Goal: Task Accomplishment & Management: Use online tool/utility

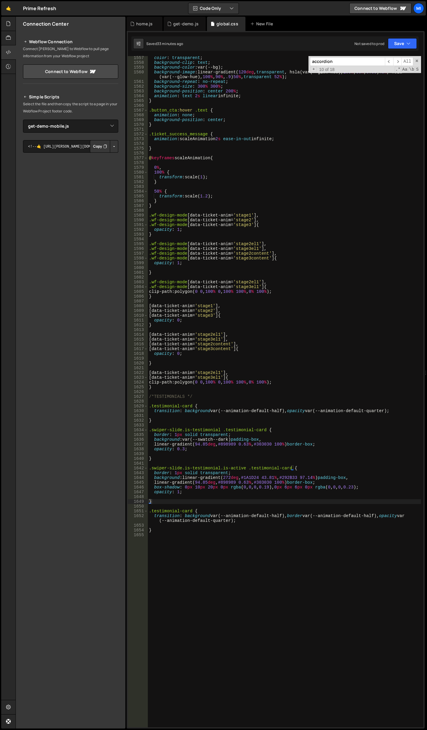
select select "46693"
click at [144, 24] on div "home.js" at bounding box center [144, 24] width 16 height 6
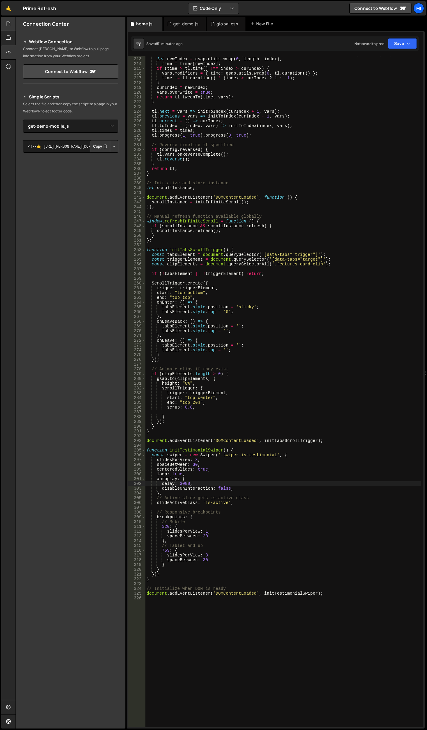
click at [6, 21] on icon at bounding box center [8, 23] width 5 height 7
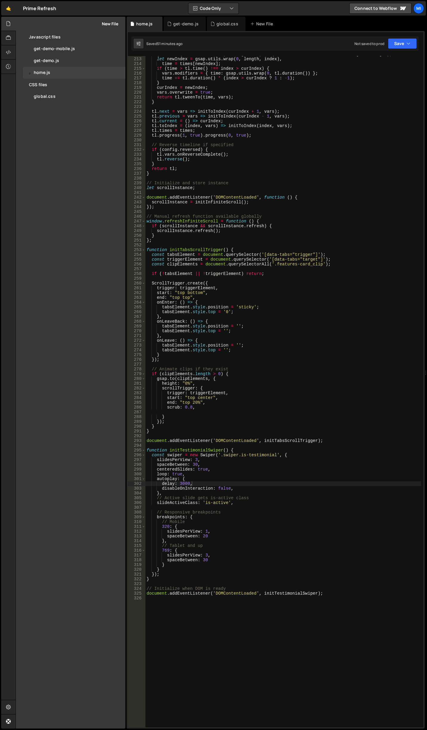
click at [107, 24] on button "New File" at bounding box center [107, 23] width 22 height 5
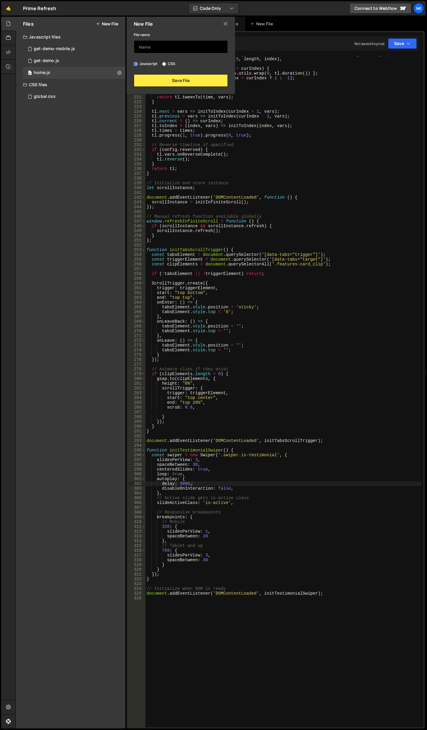
click at [165, 50] on input "text" at bounding box center [181, 46] width 94 height 13
type input "tabs"
click at [174, 76] on button "Save File" at bounding box center [181, 80] width 94 height 13
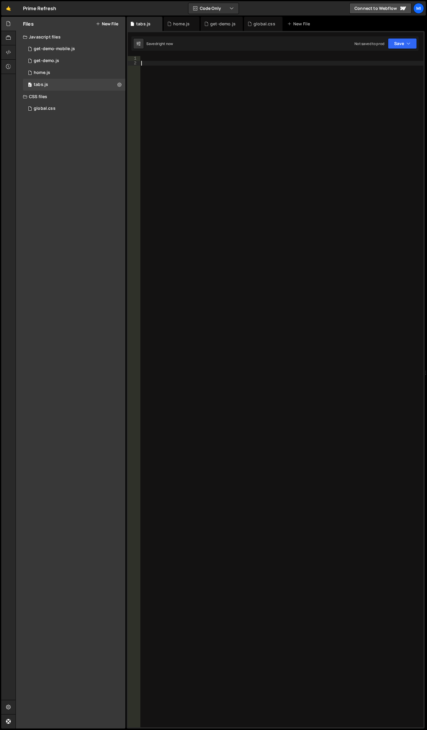
click at [194, 76] on div at bounding box center [281, 396] width 283 height 681
paste textarea "if (convertAccordion) {"
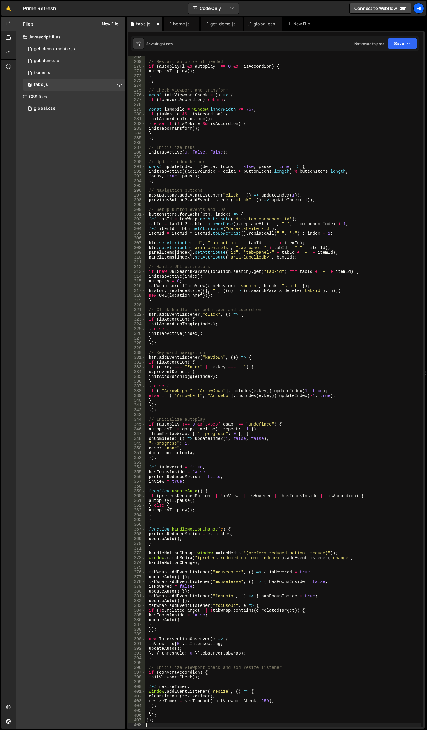
scroll to position [1276, 0]
type textarea "if (convertAccordion) {"
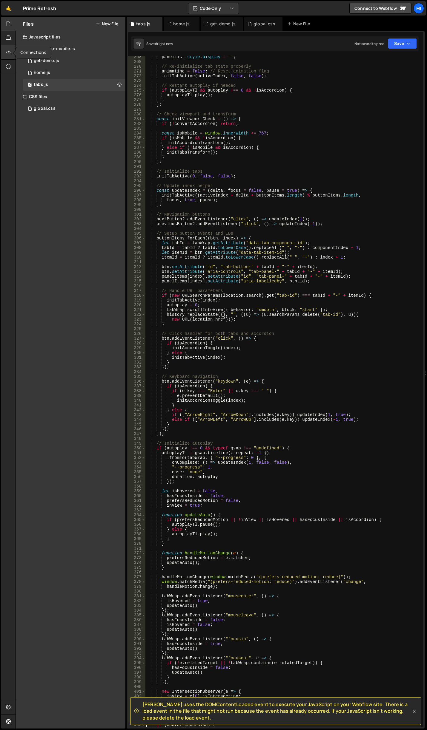
click at [12, 47] on div at bounding box center [8, 52] width 15 height 14
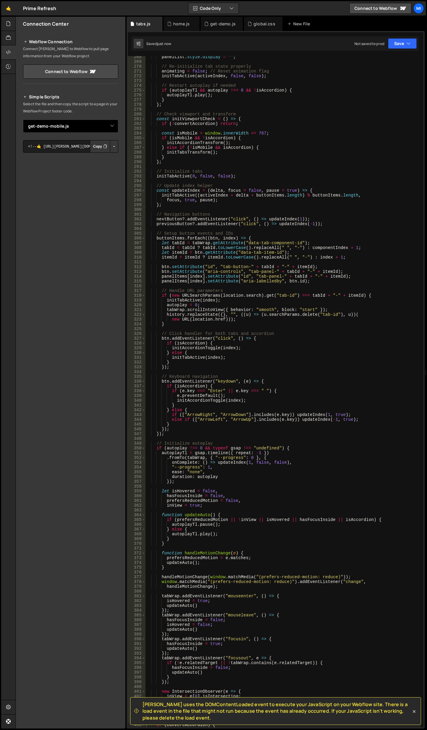
click at [117, 124] on select "Select File home.js global.css get-demo.js get-demo-mobile.js tabs.js" at bounding box center [70, 126] width 95 height 13
select select "46734"
click at [23, 120] on select "Select File home.js global.css get-demo.js get-demo-mobile.js tabs.js" at bounding box center [70, 126] width 95 height 13
click at [115, 144] on button "Button group with nested dropdown" at bounding box center [114, 146] width 8 height 13
click at [101, 155] on link "Copy Staging js" at bounding box center [93, 158] width 50 height 8
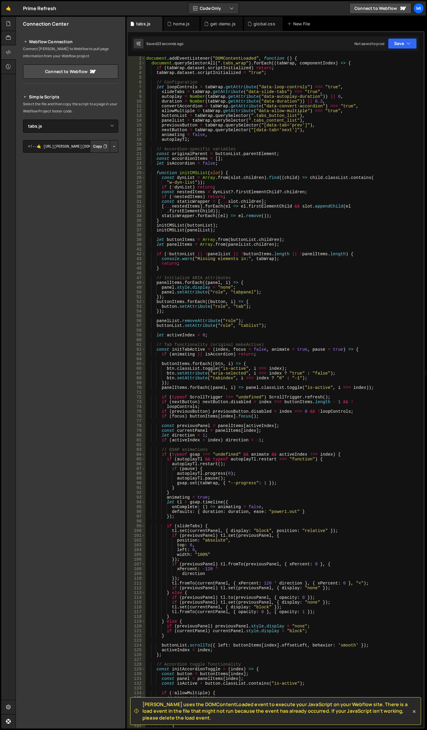
scroll to position [0, 0]
click at [252, 20] on div "global.css" at bounding box center [263, 24] width 38 height 14
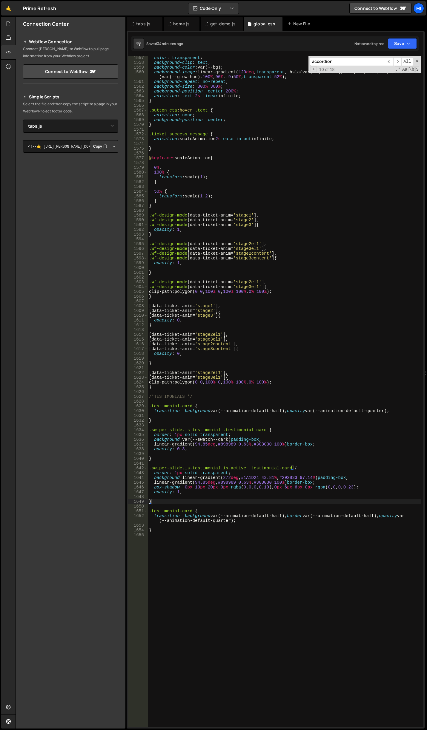
scroll to position [7764, 0]
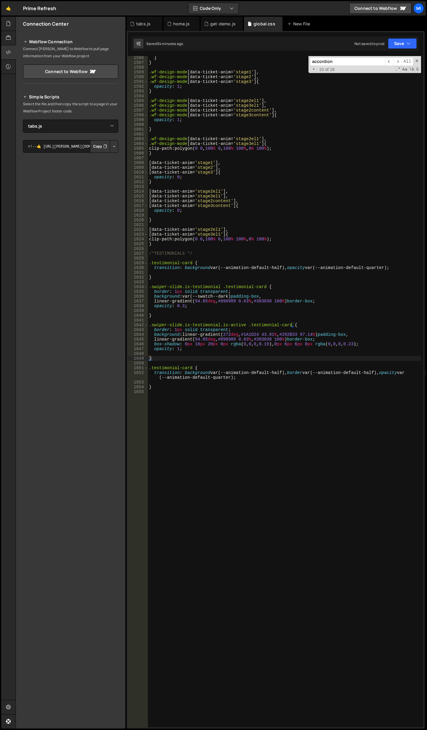
click at [230, 507] on div "} } .wf-design-mode [ data-ticket-anim = ' stage1 ' ], .wf-design-mode [ data-t…" at bounding box center [284, 395] width 273 height 681
paste textarea "}"
type textarea "}"
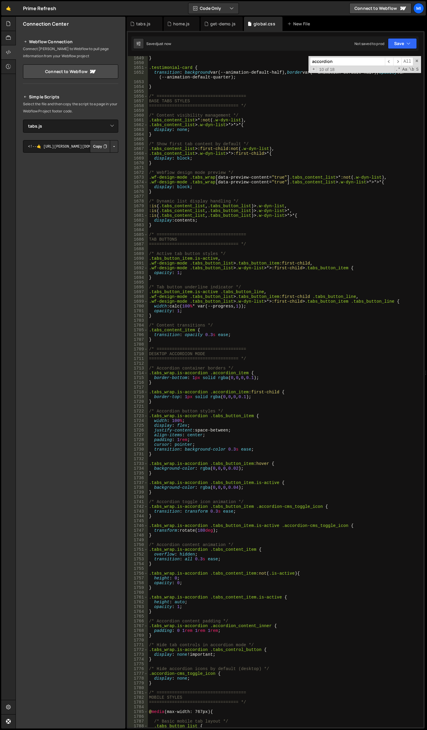
scroll to position [8153, 0]
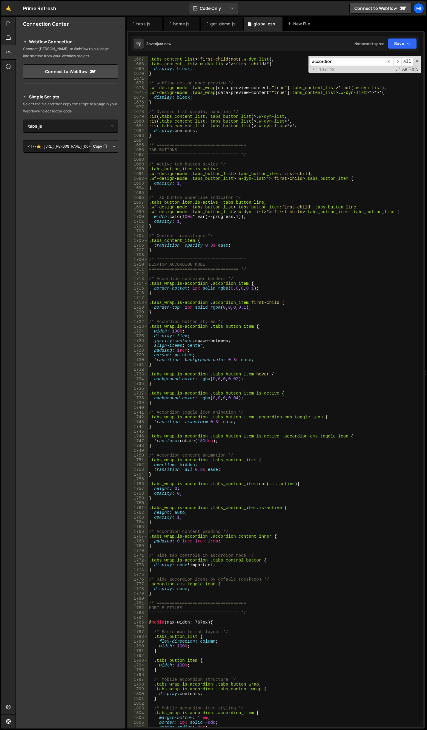
click at [358, 64] on input "accordion" at bounding box center [347, 61] width 75 height 9
paste input "tabs_content_layout"
type input "tabs_content_layout"
click at [143, 24] on div "tabs.js" at bounding box center [143, 24] width 14 height 6
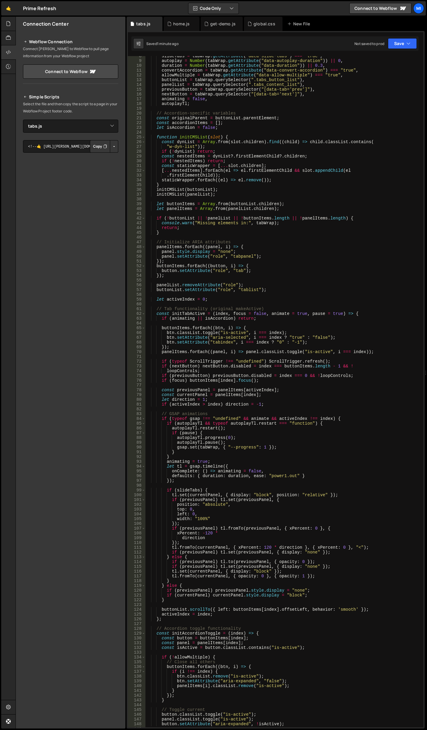
click at [290, 250] on div "slideTabs = tabWrap . getAttribute ( "data-slide-tabs" ) === "true" , autoplay …" at bounding box center [283, 394] width 276 height 681
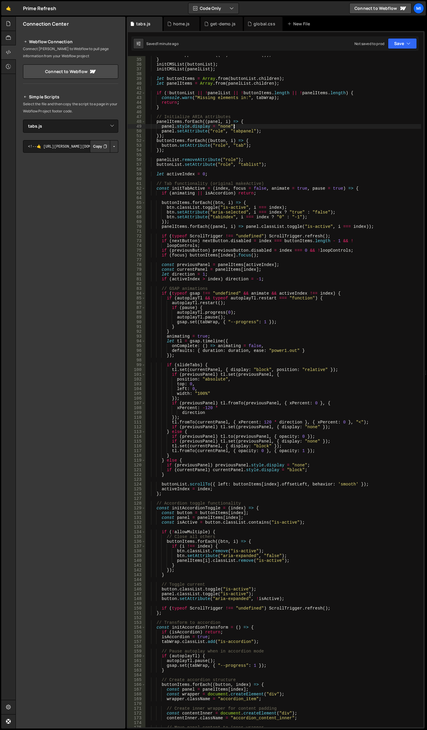
scroll to position [179, 0]
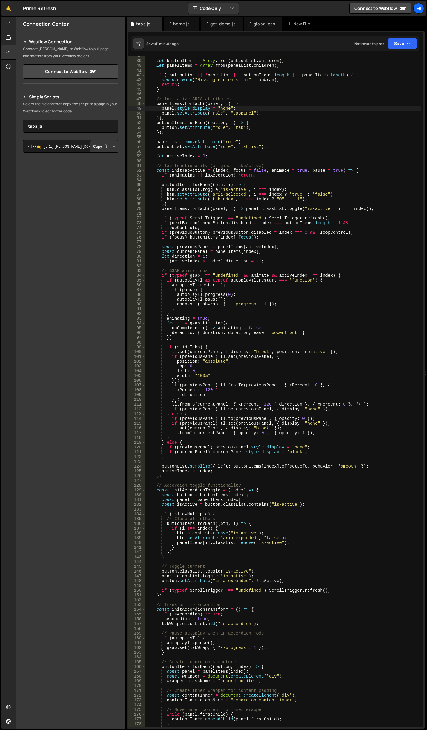
click at [364, 98] on div "let buttonItems = Array . from ( buttonList . children ) ; let panelItems = Arr…" at bounding box center [283, 394] width 276 height 681
type textarea "// Initialize ARIA attributes"
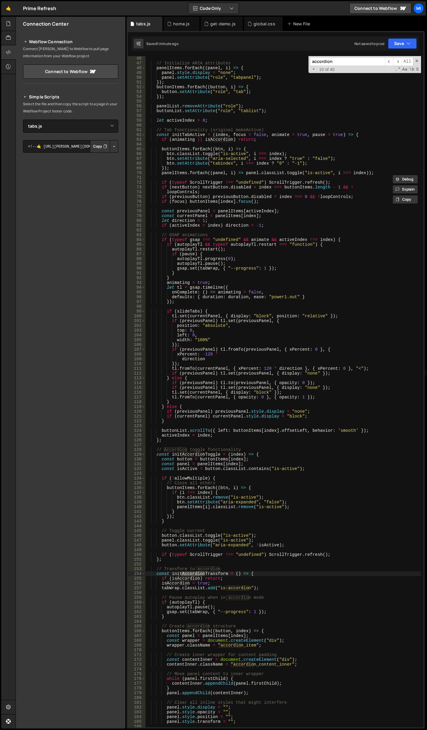
scroll to position [304, 0]
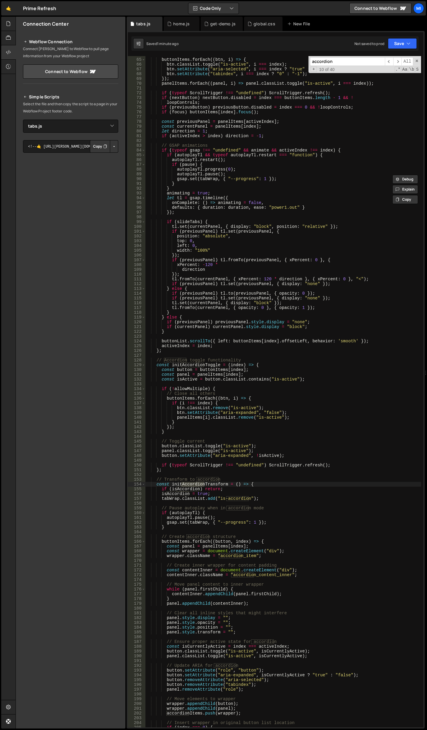
type input "accordion"
click at [256, 18] on div "global.css" at bounding box center [263, 24] width 38 height 14
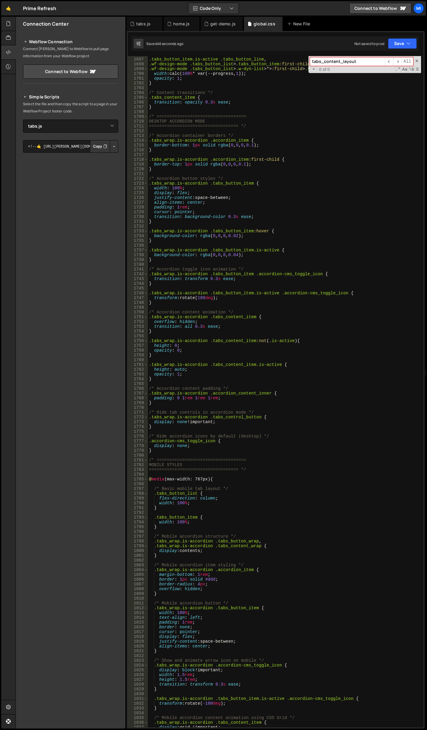
scroll to position [8404, 0]
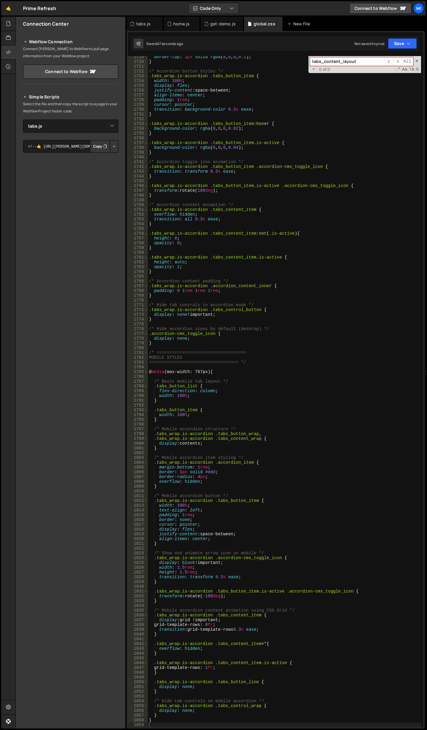
click at [370, 67] on div "tabs_content_layout ​ ​ All Replace All + 0 of 0 .* Aa \b S" at bounding box center [364, 64] width 112 height 17
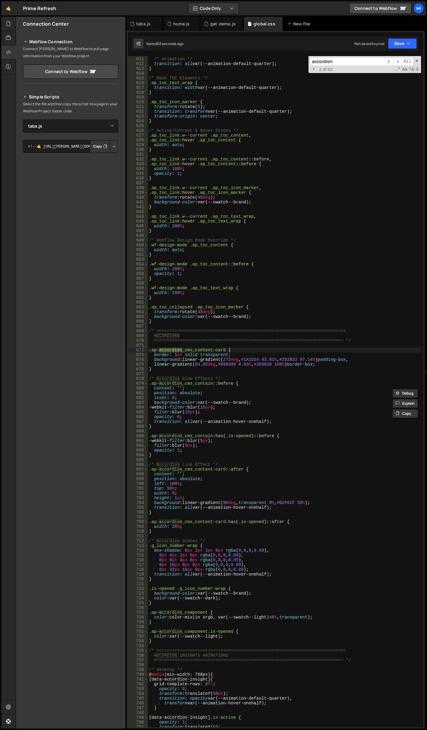
scroll to position [2979, 0]
type input "accordion"
click at [240, 370] on div "/* Animation */ transition : all var(--animation-default-quarter) ; } /* Base T…" at bounding box center [284, 392] width 273 height 681
click at [175, 354] on div "/* Animation */ transition : all var(--animation-default-quarter) ; } /* Base T…" at bounding box center [284, 392] width 273 height 681
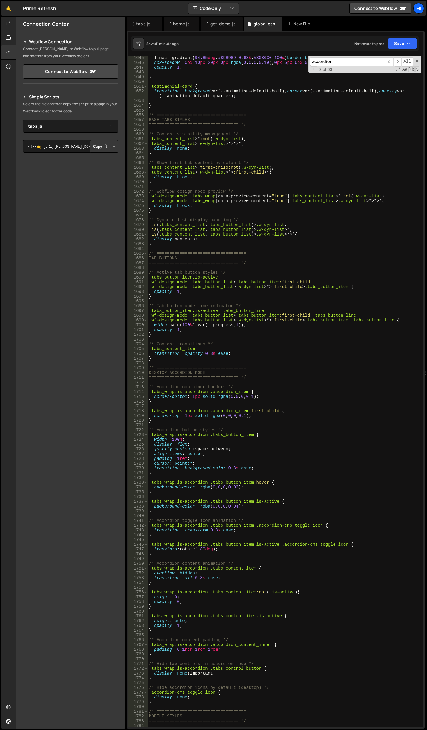
scroll to position [8045, 0]
click at [259, 332] on div "linear-gradient( 94.85 deg , #898989 0.63 % , #303030 100 % ) border-box ; box-…" at bounding box center [284, 395] width 273 height 681
click at [262, 378] on div "linear-gradient( 94.85 deg , #898989 0.63 % , #303030 100 % ) border-box ; box-…" at bounding box center [284, 395] width 273 height 681
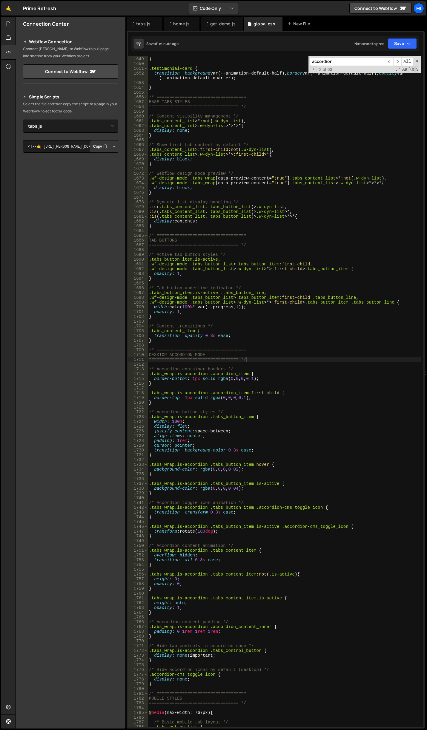
click at [283, 381] on div "} .testimonial-card { transition : background var(--animation-default-half), bo…" at bounding box center [284, 392] width 273 height 681
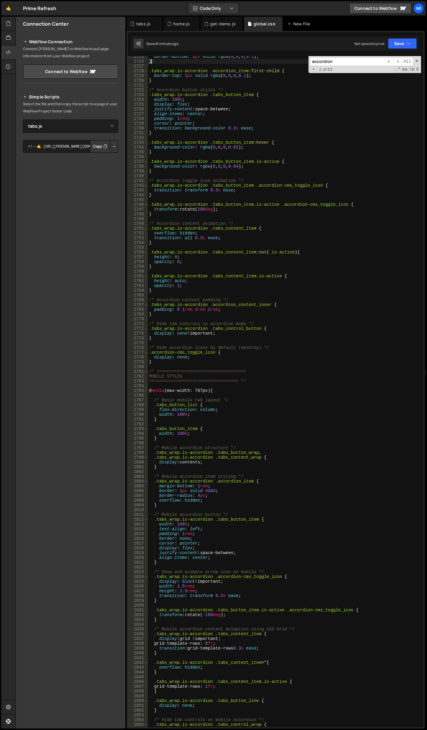
scroll to position [8547, 0]
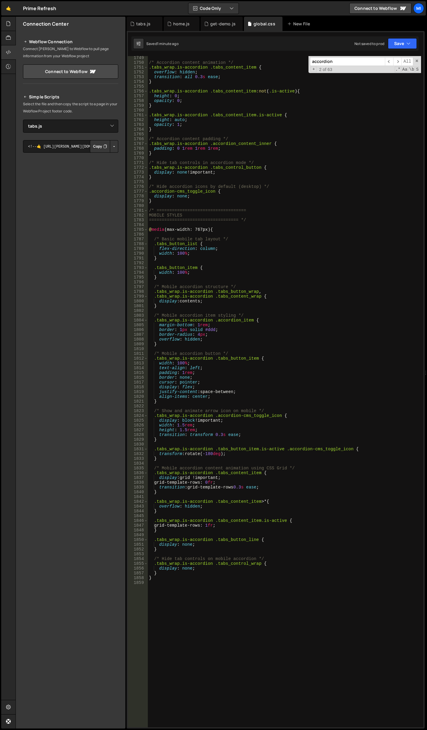
click at [250, 385] on div "/* Accordion content animation */ .tabs_wrap.is-accordion .tabs_content_item { …" at bounding box center [284, 395] width 273 height 681
click at [249, 423] on div "/* Accordion content animation */ .tabs_wrap.is-accordion .tabs_content_item { …" at bounding box center [284, 395] width 273 height 681
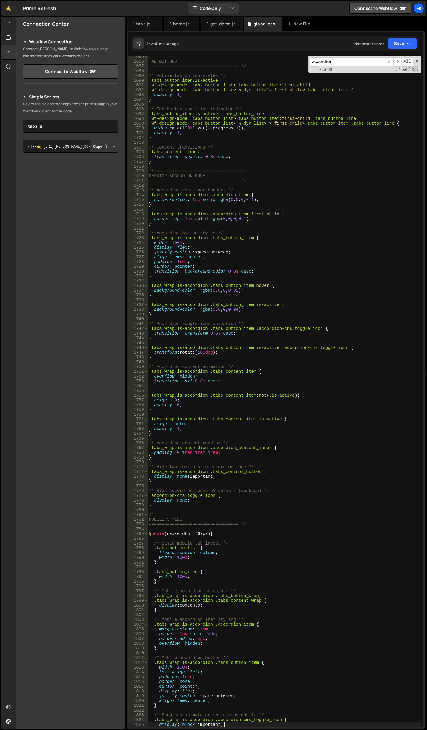
scroll to position [8242, 0]
click at [176, 261] on div "/* =================================== TAB BUTTONS ============================…" at bounding box center [284, 394] width 273 height 681
click at [229, 286] on div "/* =================================== TAB BUTTONS ============================…" at bounding box center [284, 394] width 273 height 681
type textarea ".tabs_wrap.is-accordion .tabs_button_item:hover {"
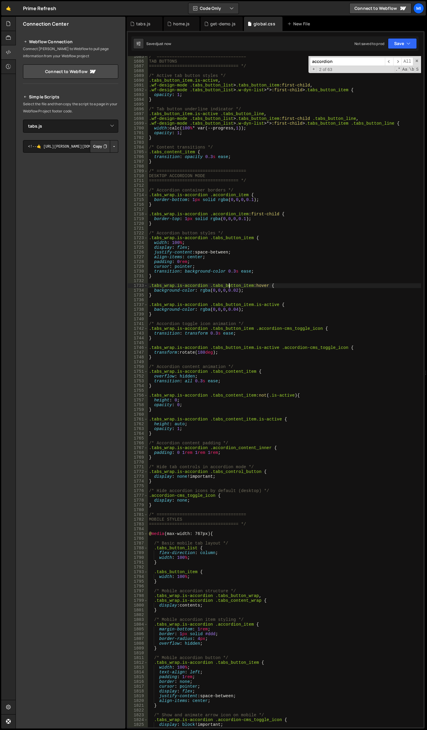
click at [215, 230] on div "/* =================================== TAB BUTTONS ============================…" at bounding box center [284, 394] width 273 height 681
click at [196, 200] on div "/* =================================== TAB BUTTONS ============================…" at bounding box center [284, 394] width 273 height 681
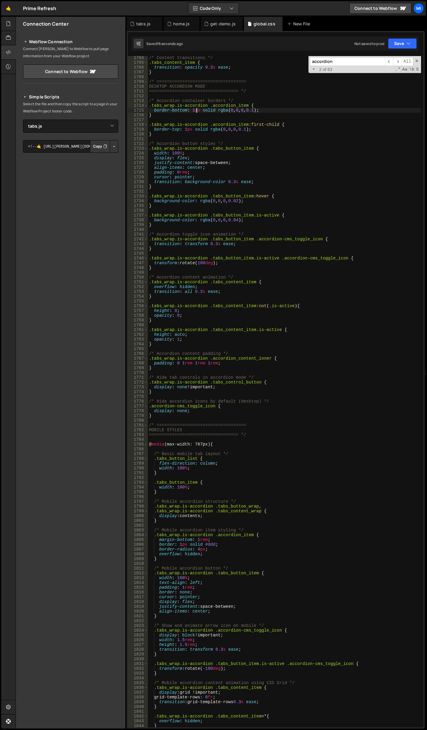
scroll to position [8350, 0]
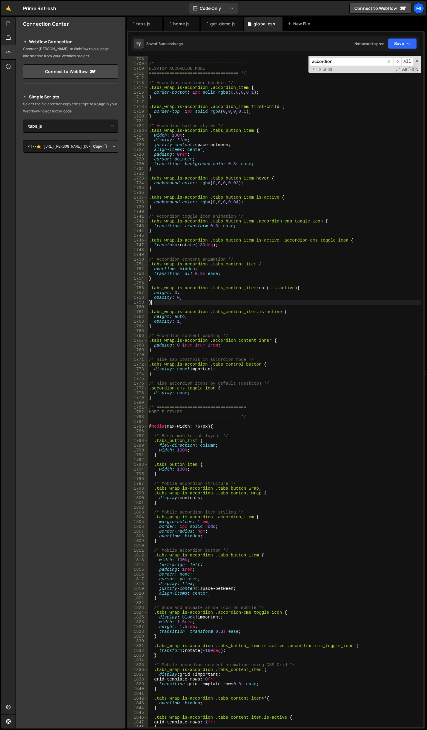
click at [243, 300] on div "} /* =================================== DESKTOP ACCORDION MODE ===============…" at bounding box center [284, 392] width 273 height 681
click at [264, 260] on div "} /* =================================== DESKTOP ACCORDION MODE ===============…" at bounding box center [284, 392] width 273 height 681
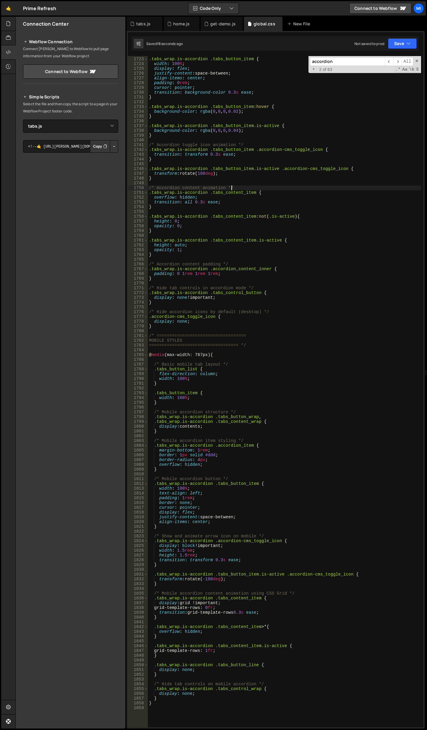
scroll to position [8439, 0]
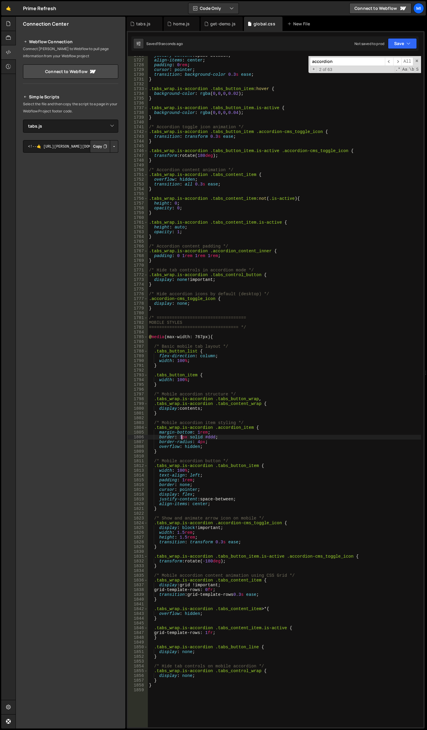
click at [181, 437] on div "justify-content : space-between ; align-items : center ; padding : 0 rem ; curs…" at bounding box center [284, 393] width 273 height 681
click at [240, 410] on div "justify-content : space-between ; align-items : center ; padding : 0 rem ; curs…" at bounding box center [284, 393] width 273 height 681
type textarea "display: contents;"
click at [217, 419] on div "justify-content : space-between ; align-items : center ; padding : 0 rem ; curs…" at bounding box center [284, 393] width 273 height 681
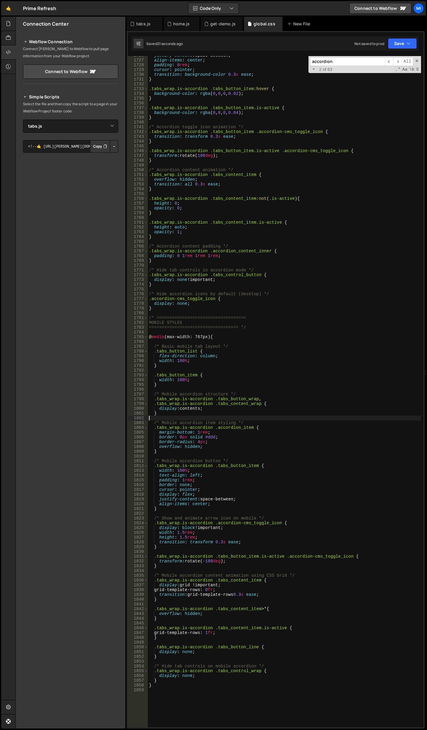
scroll to position [0, 0]
click at [203, 433] on div "justify-content : space-between ; align-items : center ; padding : 0 rem ; curs…" at bounding box center [284, 393] width 273 height 681
click at [183, 479] on div "justify-content : space-between ; align-items : center ; padding : 0 rem ; curs…" at bounding box center [284, 393] width 273 height 681
click at [235, 465] on div "justify-content : space-between ; align-items : center ; padding : 0 rem ; curs…" at bounding box center [284, 393] width 273 height 681
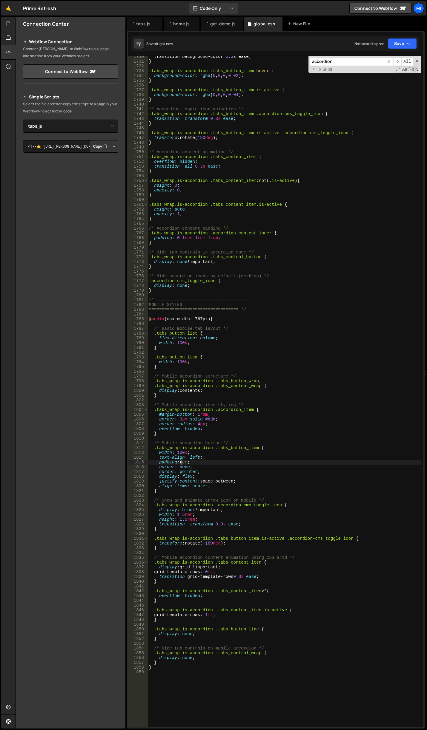
scroll to position [8493, 0]
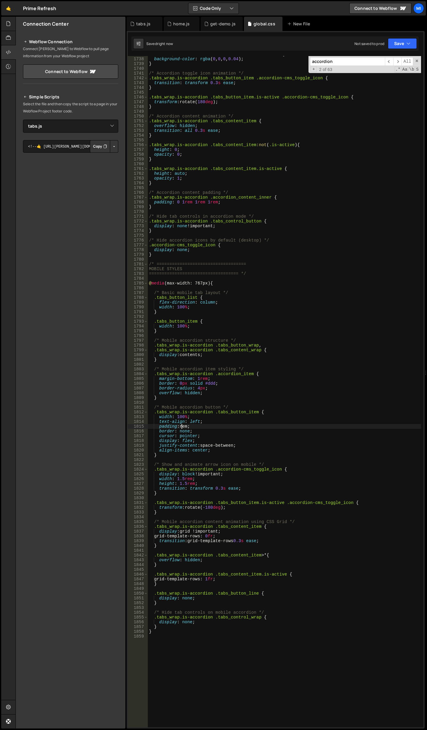
click at [210, 485] on div ".tabs_wrap.is-accordion .tabs_button_item.is-active { background-color : rgba (…" at bounding box center [284, 392] width 273 height 681
click at [246, 232] on div ".tabs_wrap.is-accordion .tabs_button_item.is-active { background-color : rgba (…" at bounding box center [284, 392] width 273 height 681
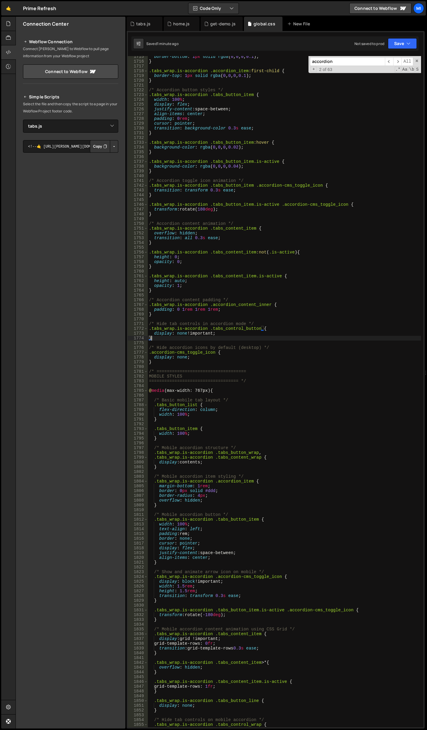
scroll to position [8385, 0]
click at [250, 149] on div "border-bottom : 1 px solid rgba ( 0 , 0 , 0 , 0.1 ) ; } .tabs_wrap.is-accordion…" at bounding box center [284, 394] width 273 height 681
click at [290, 181] on div "border-bottom : 1 px solid rgba ( 0 , 0 , 0 , 0.1 ) ; } .tabs_wrap.is-accordion…" at bounding box center [284, 394] width 273 height 681
type textarea "/* Accordion toggle icon animation */"
paste input "-cms_toggle_icon"
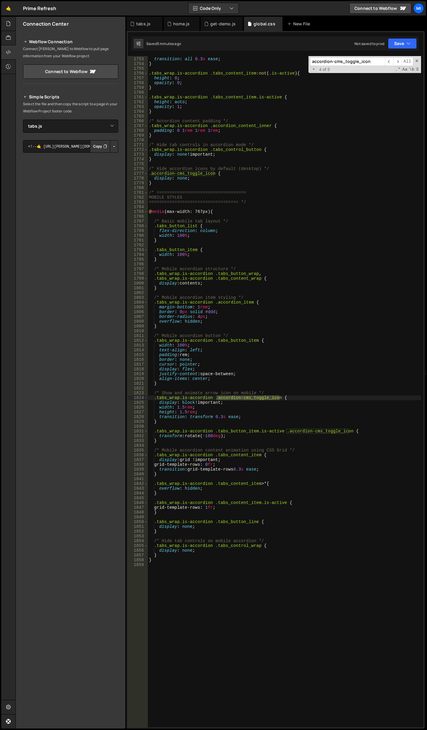
scroll to position [8582, 0]
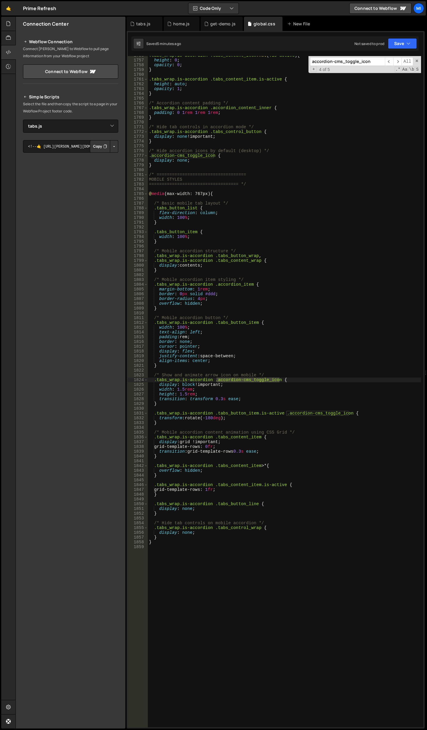
type input "accordion-cms_toggle_icon"
click at [240, 393] on div ".tabs_wrap.is-accordion .tabs_content_item :not ( .is-active ) { height : 0 ; o…" at bounding box center [284, 393] width 273 height 681
drag, startPoint x: 176, startPoint y: 389, endPoint x: 184, endPoint y: 389, distance: 7.5
click at [184, 389] on div ".tabs_wrap.is-accordion .tabs_content_item :not ( .is-active ) { height : 0 ; o…" at bounding box center [284, 393] width 273 height 681
type textarea "width: 2rem;"
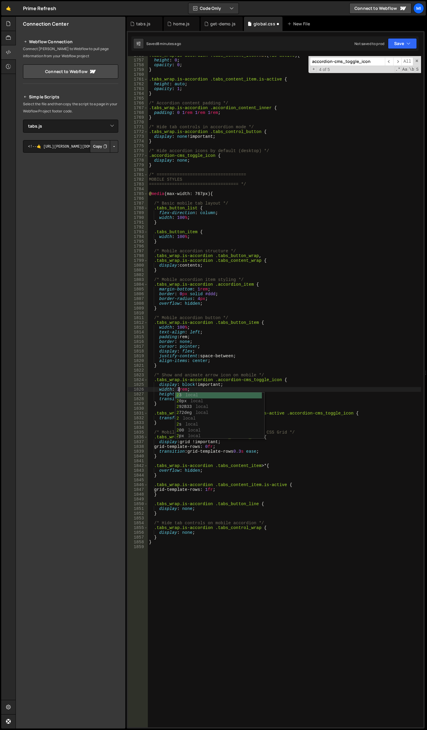
scroll to position [0, 2]
click at [179, 373] on div ".tabs_wrap.is-accordion .tabs_content_item :not ( .is-active ) { height : 0 ; o…" at bounding box center [284, 393] width 273 height 681
drag, startPoint x: 178, startPoint y: 394, endPoint x: 186, endPoint y: 394, distance: 8.1
click at [186, 394] on div ".tabs_wrap.is-accordion .tabs_content_item :not ( .is-active ) { height : 0 ; o…" at bounding box center [284, 393] width 273 height 681
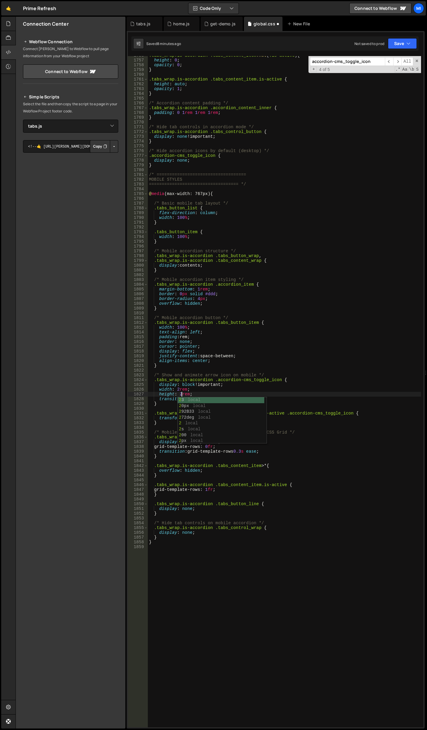
scroll to position [0, 2]
click at [210, 390] on div ".tabs_wrap.is-accordion .tabs_content_item :not ( .is-active ) { height : 0 ; o…" at bounding box center [284, 393] width 273 height 681
drag, startPoint x: 194, startPoint y: 385, endPoint x: 181, endPoint y: 385, distance: 13.4
click at [181, 385] on div ".tabs_wrap.is-accordion .tabs_content_item :not ( .is-active ) { height : 0 ; o…" at bounding box center [284, 393] width 273 height 681
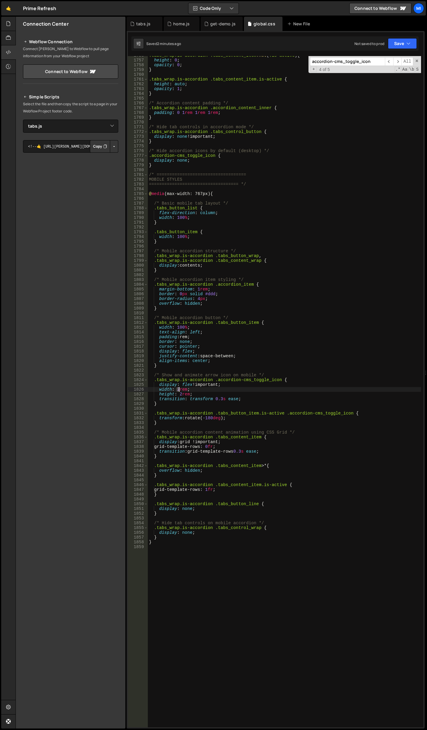
click at [178, 391] on div ".tabs_wrap.is-accordion .tabs_content_item :not ( .is-active ) { height : 0 ; o…" at bounding box center [284, 393] width 273 height 681
click at [166, 389] on div ".tabs_wrap.is-accordion .tabs_content_item :not ( .is-active ) { height : 0 ; o…" at bounding box center [284, 393] width 273 height 681
click at [181, 395] on div ".tabs_wrap.is-accordion .tabs_content_item :not ( .is-active ) { height : 0 ; o…" at bounding box center [284, 393] width 273 height 681
click at [213, 431] on div ".tabs_wrap.is-accordion .tabs_content_item :not ( .is-active ) { height : 0 ; o…" at bounding box center [284, 393] width 273 height 681
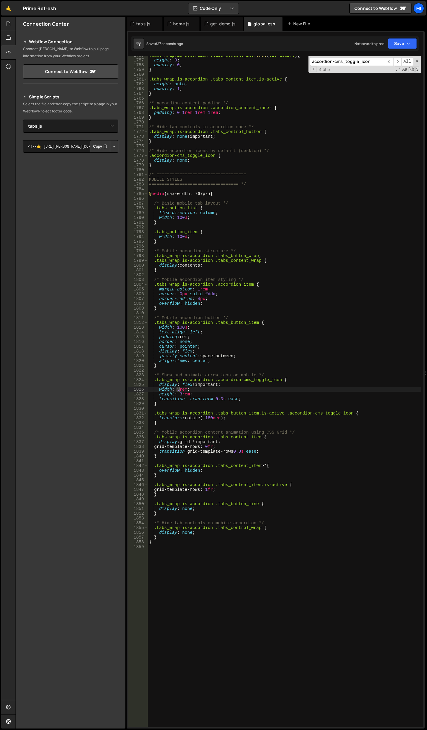
click at [178, 389] on div ".tabs_wrap.is-accordion .tabs_content_item :not ( .is-active ) { height : 0 ; o…" at bounding box center [284, 393] width 273 height 681
click at [164, 389] on div ".tabs_wrap.is-accordion .tabs_content_item :not ( .is-active ) { height : 0 ; o…" at bounding box center [284, 393] width 273 height 681
click at [180, 394] on div ".tabs_wrap.is-accordion .tabs_content_item :not ( .is-active ) { height : 0 ; o…" at bounding box center [284, 393] width 273 height 681
type textarea "height: 2rem;"
click at [369, 60] on input "accordion-cms_toggle_icon" at bounding box center [347, 61] width 75 height 9
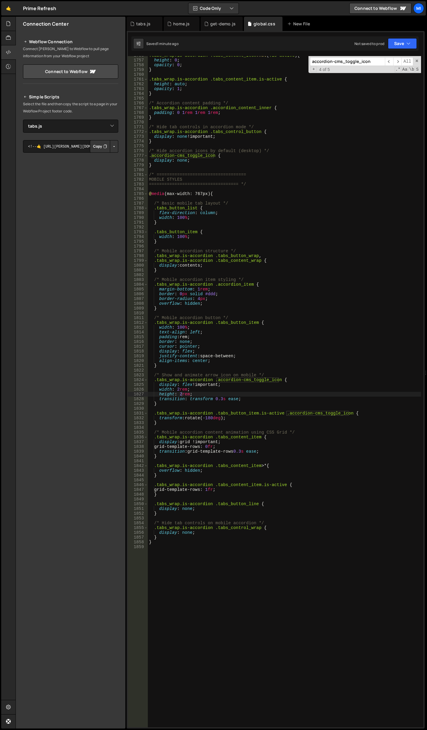
paste input "ccordion_content_inner"
click at [370, 61] on input "accordion_content_inner" at bounding box center [347, 61] width 75 height 9
type input "accordion_content_inner"
click at [243, 126] on div ".tabs_wrap.is-accordion .tabs_content_item :not ( .is-active ) { height : 0 ; o…" at bounding box center [284, 393] width 273 height 681
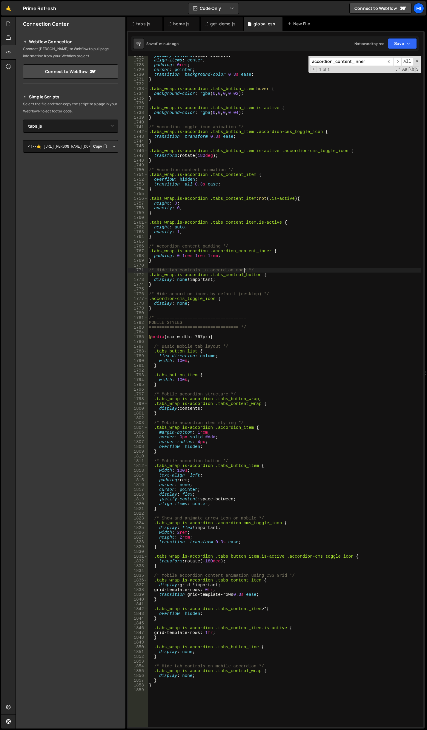
scroll to position [8385, 0]
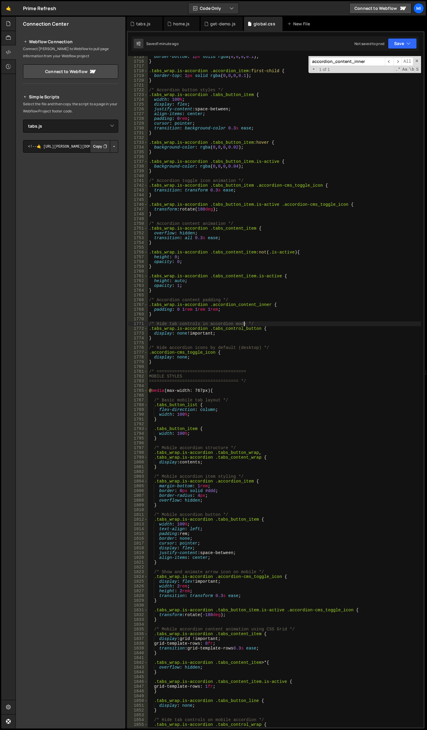
click at [184, 310] on div "border-bottom : 1 px solid rgba ( 0 , 0 , 0 , 0.1 ) ; } .tabs_wrap.is-accordion…" at bounding box center [284, 394] width 273 height 681
click at [196, 307] on div "border-bottom : 1 px solid rgba ( 0 , 0 , 0 , 0.1 ) ; } .tabs_wrap.is-accordion…" at bounding box center [284, 394] width 273 height 681
click at [210, 293] on div "border-bottom : 1 px solid rgba ( 0 , 0 , 0 , 0.1 ); } .tabs_wrap.is-accordion …" at bounding box center [284, 394] width 273 height 681
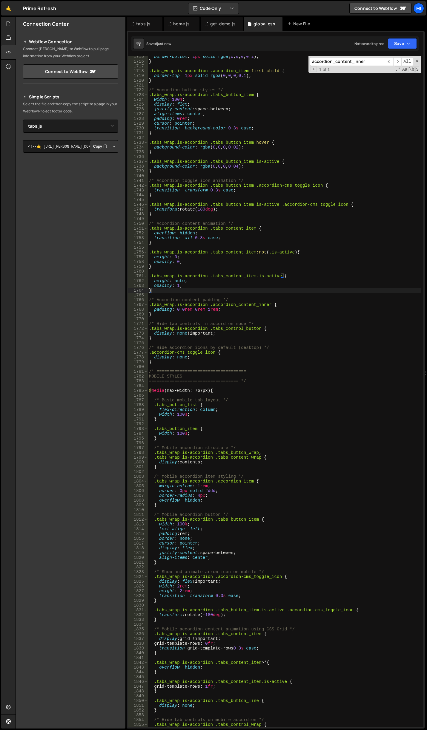
drag, startPoint x: 209, startPoint y: 309, endPoint x: 211, endPoint y: 305, distance: 4.4
click at [209, 309] on div "border-bottom : 1 px solid rgba ( 0 , 0 , 0 , 0.1 ) ; } .tabs_wrap.is-accordion…" at bounding box center [284, 394] width 273 height 681
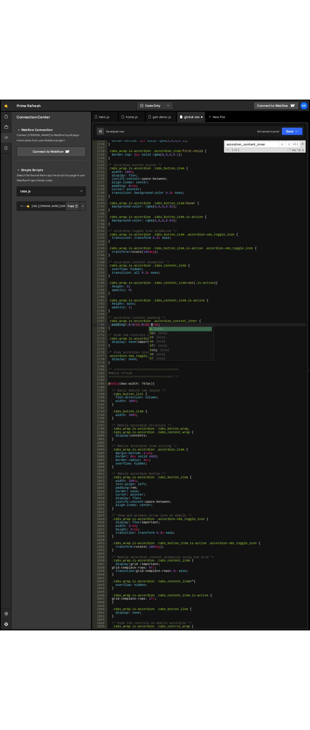
scroll to position [0, 4]
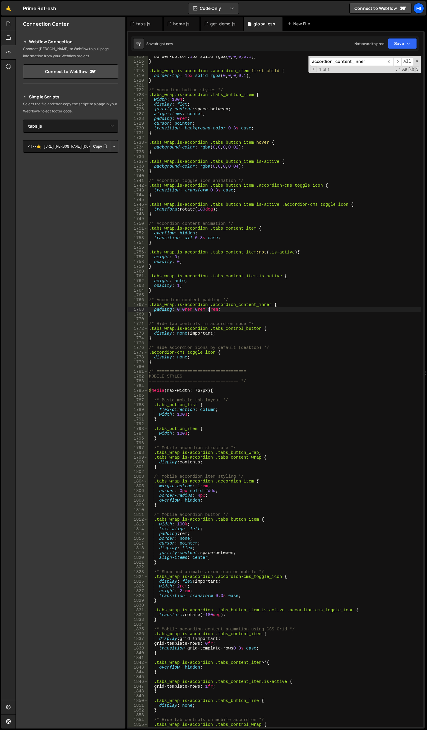
type textarea "padding: 0 0rem 0rem 0rem;"
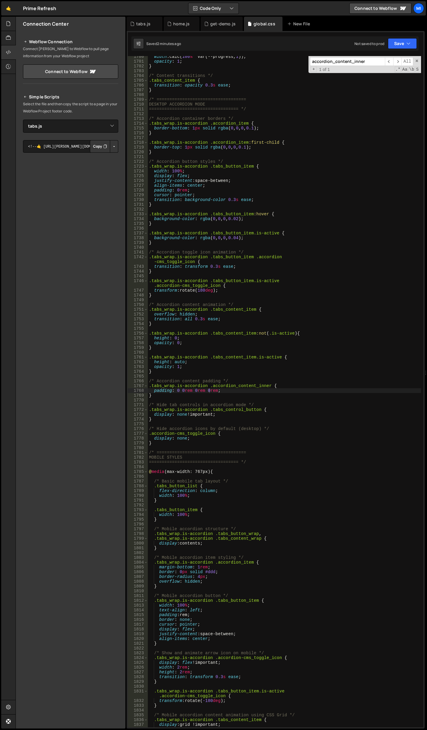
scroll to position [8738, 0]
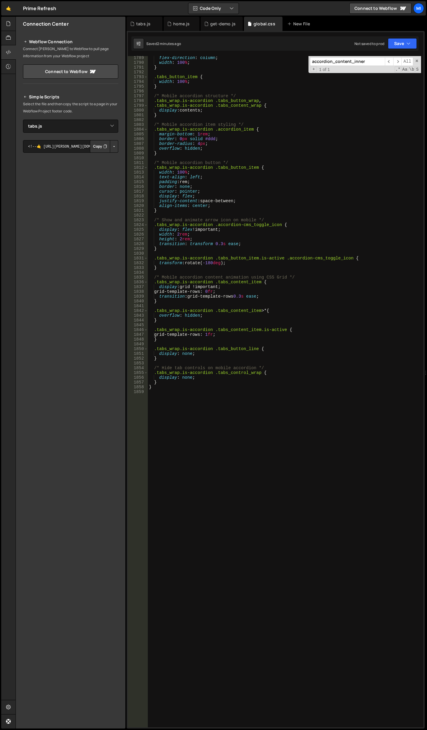
click at [314, 275] on div "flex-direction : column ; width : 100 % ; } .tabs_button_item { width : 100 % ;…" at bounding box center [284, 395] width 273 height 681
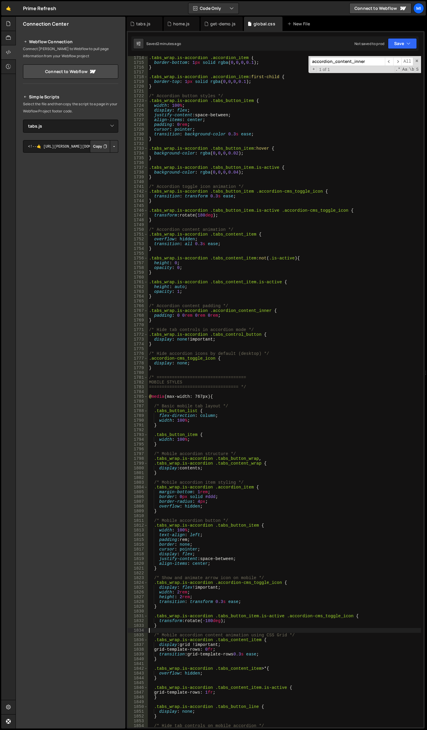
scroll to position [8379, 0]
click at [144, 24] on div "tabs.js" at bounding box center [143, 24] width 14 height 6
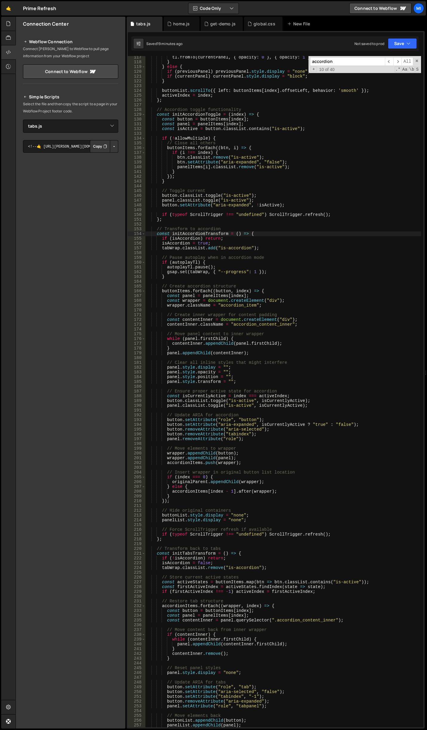
scroll to position [573, 0]
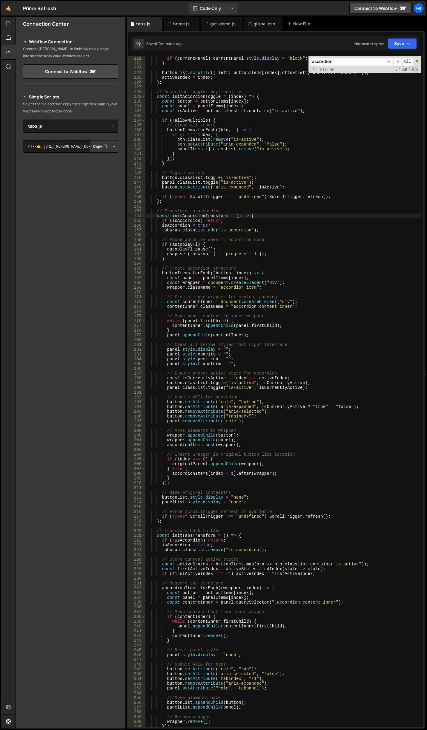
click at [352, 67] on div "+ 10 of 40 .* Aa \b S" at bounding box center [364, 69] width 109 height 5
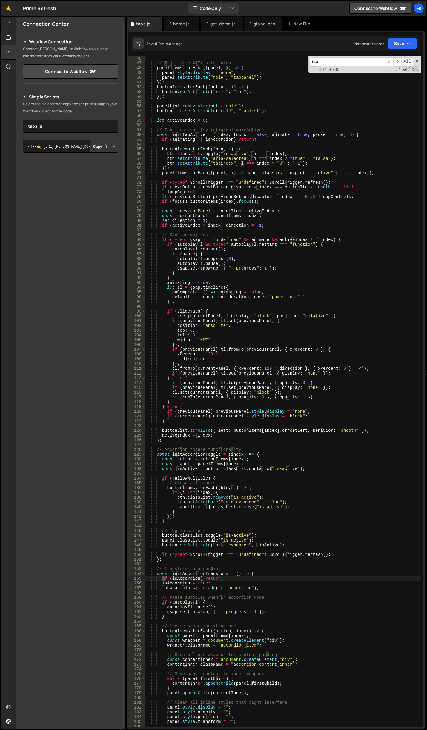
scroll to position [1106, 0]
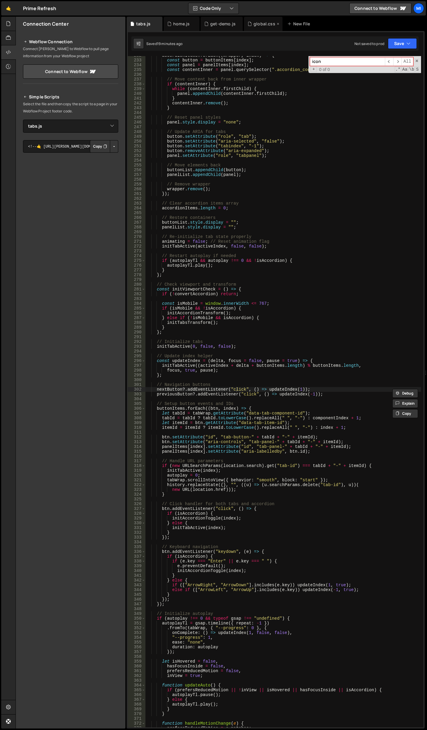
type input "icon"
click at [252, 19] on div "global.css" at bounding box center [263, 24] width 38 height 14
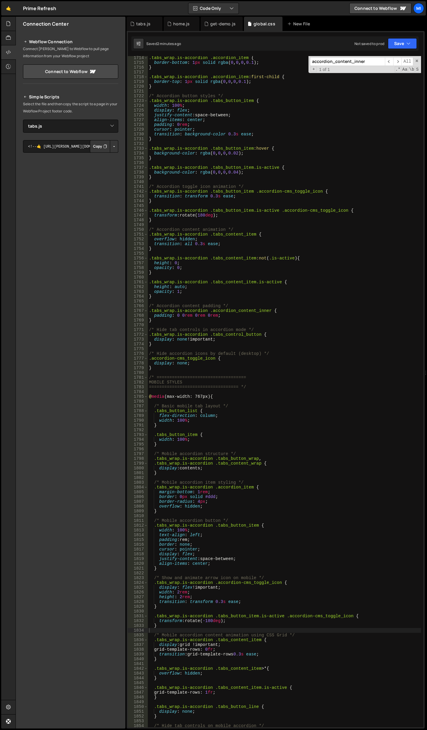
click at [252, 620] on div ".tabs_wrap.is-accordion .accordion_item { border-bottom : 1 px solid rgba ( 0 ,…" at bounding box center [284, 395] width 273 height 681
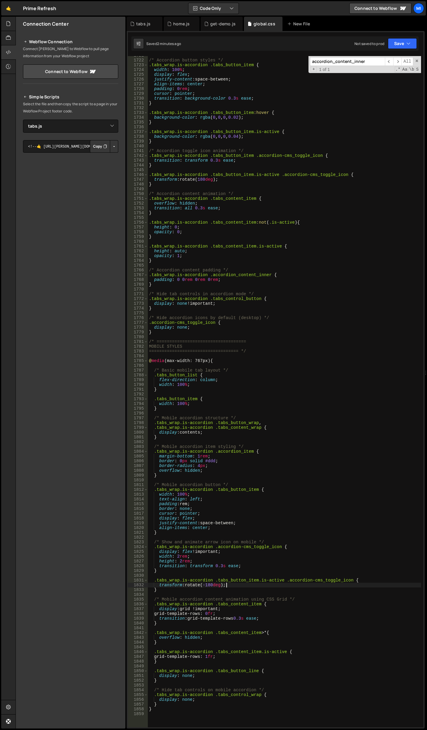
scroll to position [8415, 0]
click at [253, 586] on div "/* Accordion button styles */ .tabs_wrap.is-accordion .tabs_button_item { width…" at bounding box center [284, 393] width 273 height 681
drag, startPoint x: 285, startPoint y: 581, endPoint x: 348, endPoint y: 579, distance: 63.0
click at [348, 579] on div "/* Accordion button styles */ .tabs_wrap.is-accordion .tabs_button_item { width…" at bounding box center [284, 393] width 273 height 681
paste textarea "line-vertical"
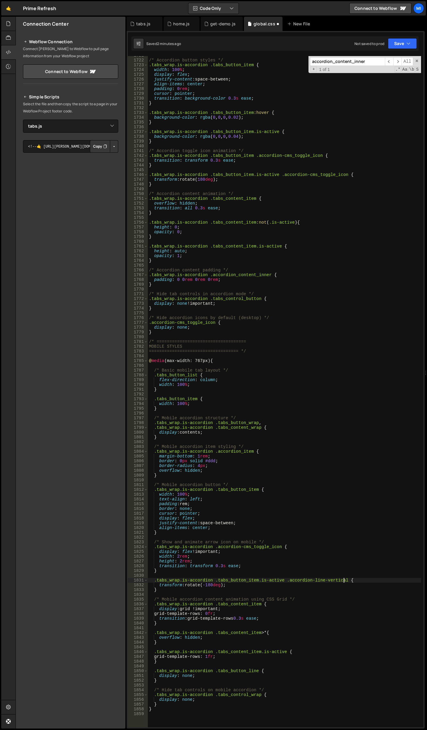
click at [242, 585] on div "/* Accordion button styles */ .tabs_wrap.is-accordion .tabs_button_item { width…" at bounding box center [284, 393] width 273 height 681
click at [369, 582] on div "/* Accordion button styles */ .tabs_wrap.is-accordion .tabs_button_item { width…" at bounding box center [284, 393] width 273 height 681
type textarea ".tabs_wrap.is-accordion .tabs_button_item.is-active .accordion-line-vertical {"
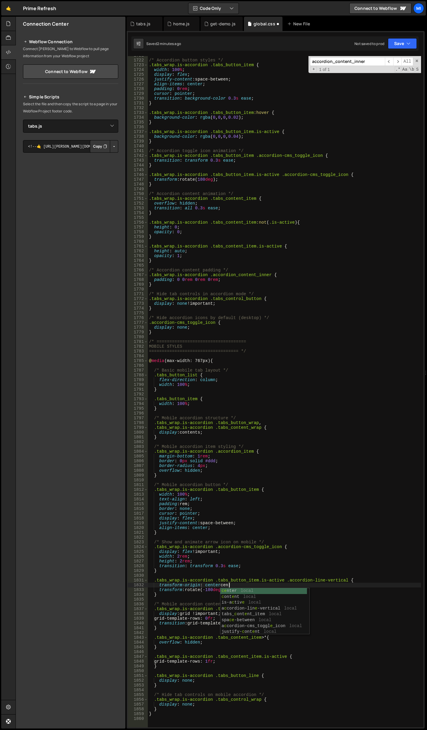
scroll to position [0, 6]
type textarea "transform-origin: center center;"
click at [246, 601] on div "/* Accordion button styles */ .tabs_wrap.is-accordion .tabs_button_item { width…" at bounding box center [284, 393] width 273 height 681
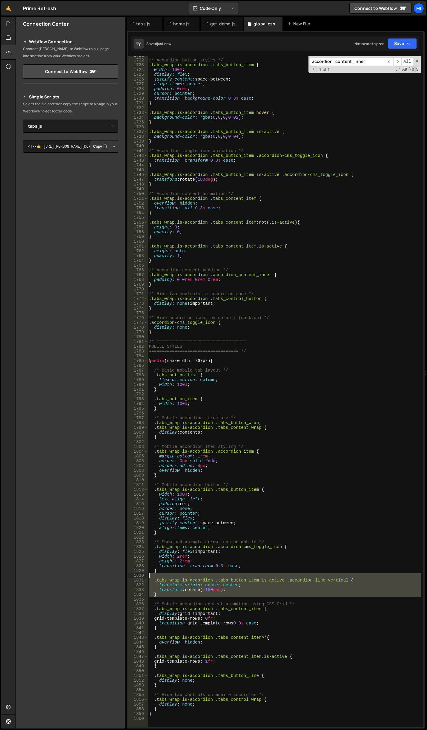
drag, startPoint x: 171, startPoint y: 599, endPoint x: 135, endPoint y: 577, distance: 42.2
click at [135, 577] on div "1721 1722 1723 1724 1725 1726 1727 1728 1729 1730 1731 1732 1733 1734 1735 1736…" at bounding box center [275, 392] width 295 height 672
type textarea ".tabs_wrap.is-accordion .tabs_button_item.is-active .accordion-line-vertical {"
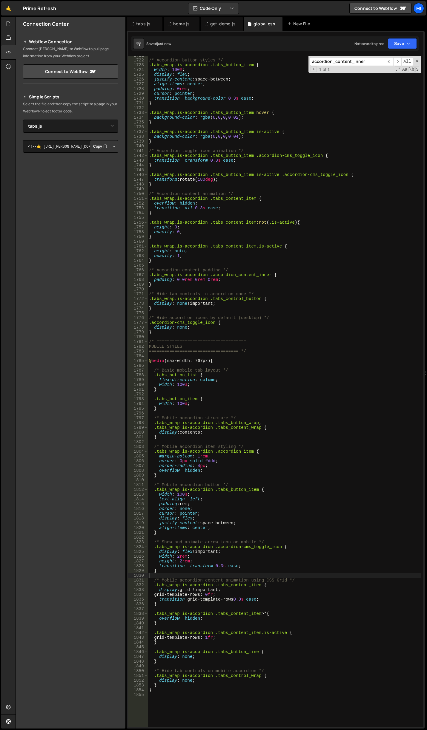
click at [249, 414] on div "/* Accordion button styles */ .tabs_wrap.is-accordion .tabs_button_item { width…" at bounding box center [284, 393] width 273 height 681
type textarea "}"
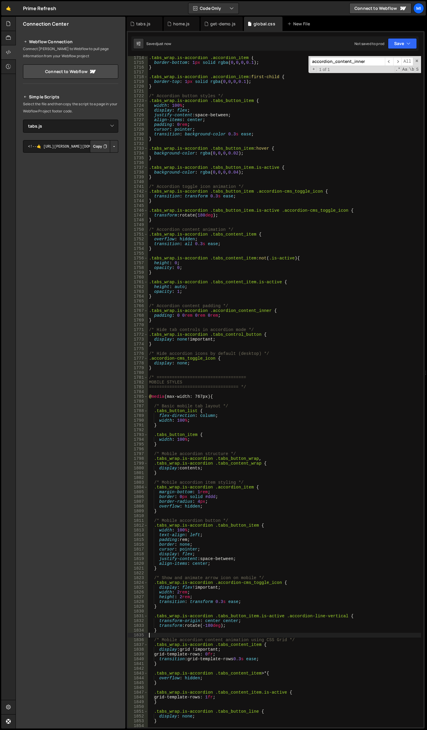
scroll to position [8379, 0]
click at [216, 30] on div "get-demo.js" at bounding box center [222, 24] width 42 height 14
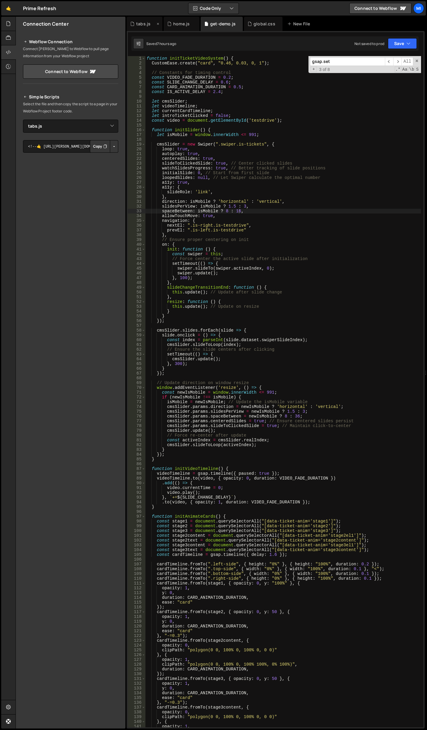
click at [147, 27] on div "tabs.js" at bounding box center [145, 24] width 36 height 14
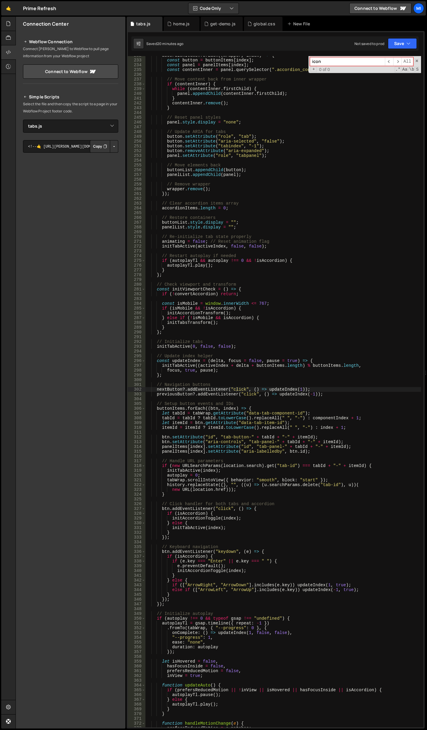
click at [365, 61] on input "icon" at bounding box center [347, 61] width 75 height 9
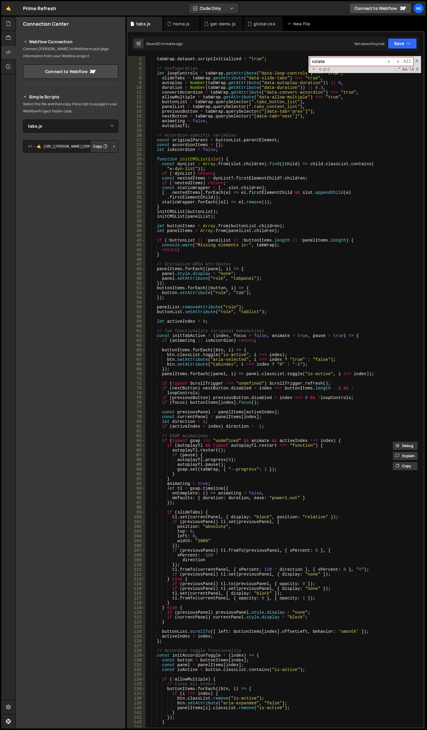
scroll to position [0, 0]
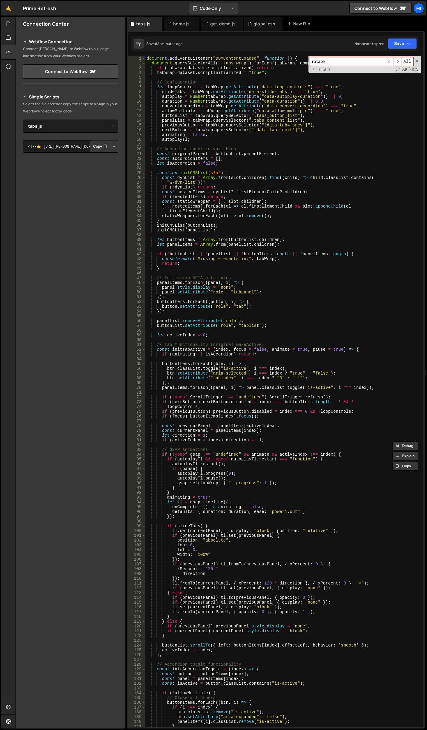
type input "rotate"
type textarea "previousButton = tabWrap.querySelector("[data-tab='prev']"),"
click at [324, 125] on div "document . addEventListener ( "DOMContentLoaded" , function ( ) { document . qu…" at bounding box center [282, 396] width 275 height 681
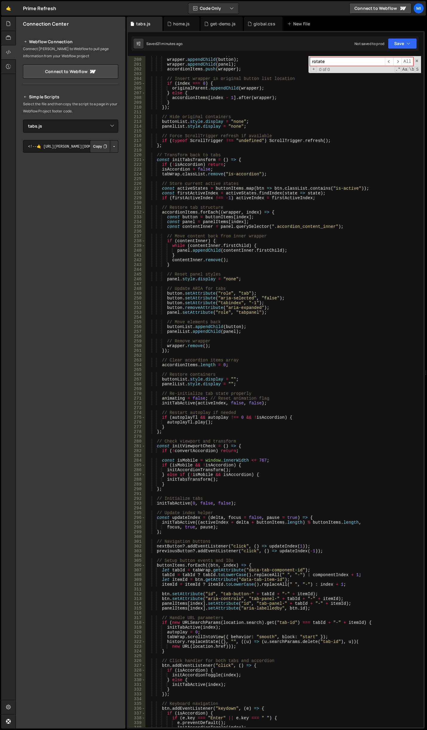
scroll to position [949, 0]
click at [221, 27] on div "get-demo.js" at bounding box center [222, 24] width 42 height 14
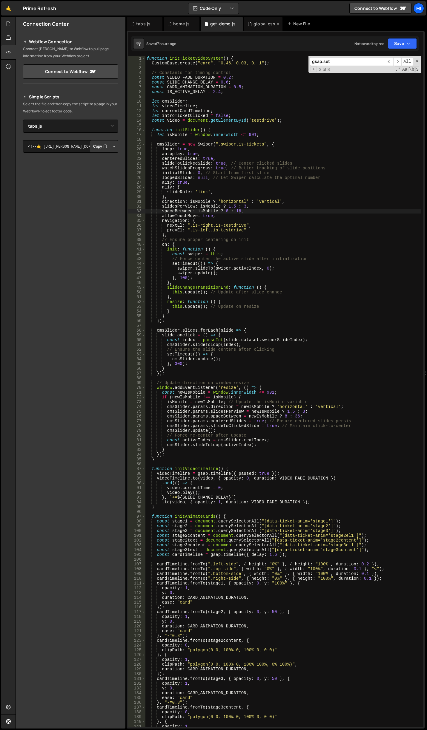
click at [263, 19] on div "global.css" at bounding box center [263, 24] width 38 height 14
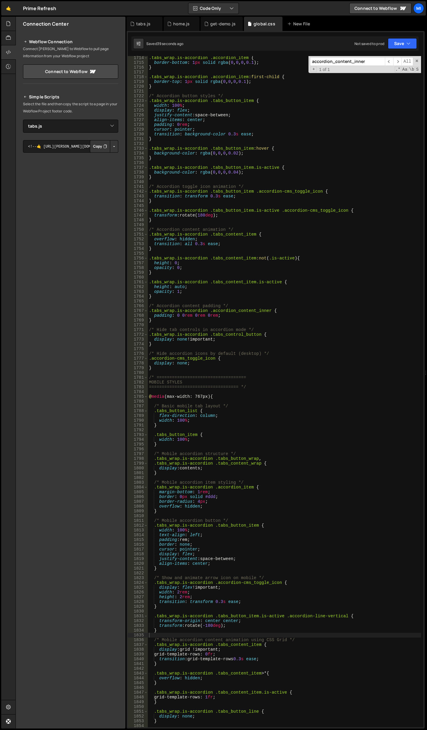
type textarea "transform: rotate(-180deg);"
drag, startPoint x: 157, startPoint y: 625, endPoint x: 201, endPoint y: 627, distance: 43.9
click at [201, 627] on div ".tabs_wrap.is-accordion .accordion_item { border-bottom : 1 px solid rgba ( 0 ,…" at bounding box center [284, 395] width 273 height 681
click at [372, 62] on input "accordion_content_inner" at bounding box center [347, 61] width 75 height 9
paste input "transform: rotate"
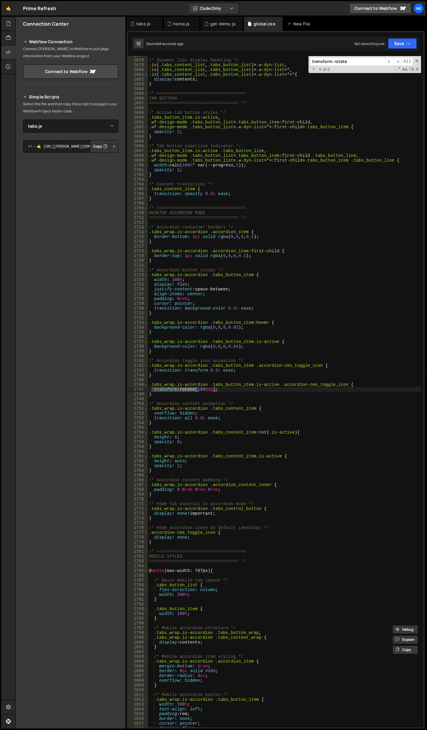
scroll to position [8616, 0]
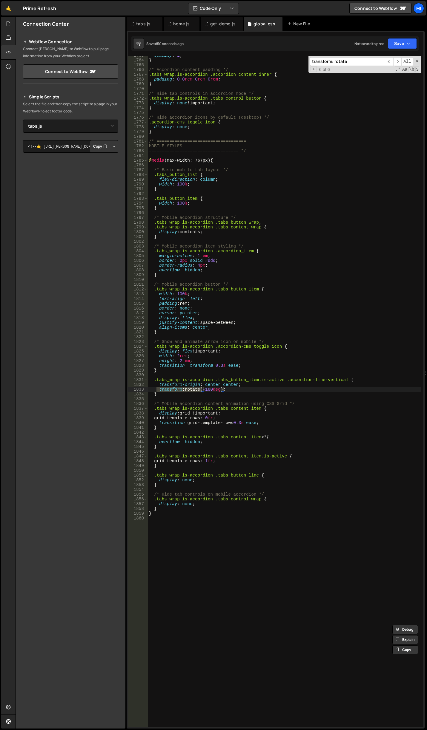
type input "transform: rotate"
click at [286, 382] on div "opacity : 1 ; } /* Accordion content padding */ .tabs_wrap.is-accordion .accord…" at bounding box center [284, 393] width 273 height 681
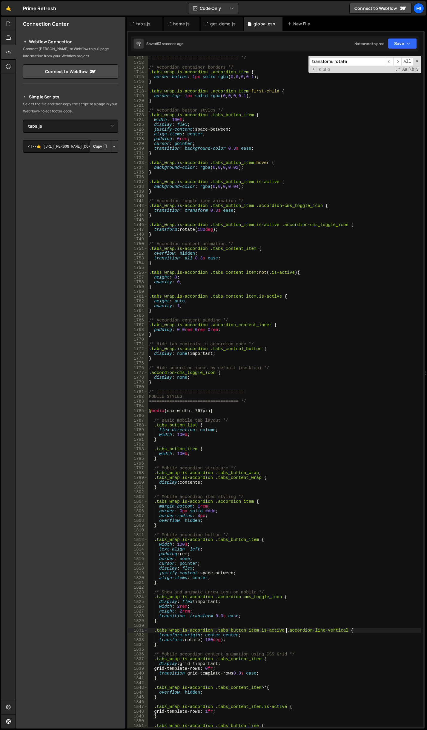
scroll to position [8329, 0]
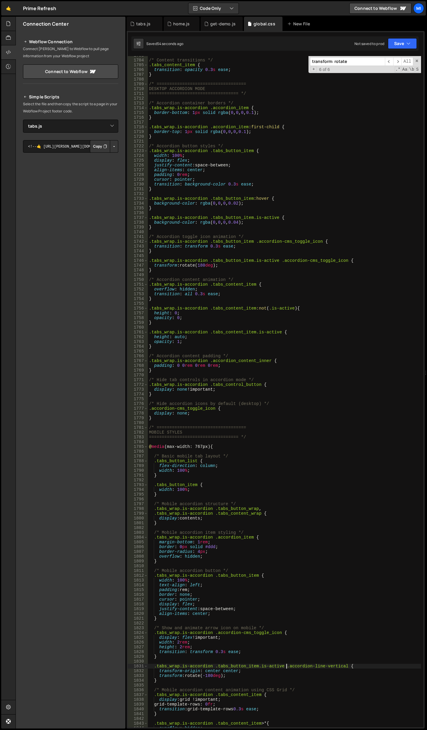
click at [312, 222] on div "/* Content transitions */ .tabs_content_item { transition : opacity 0.3 s ease …" at bounding box center [284, 393] width 273 height 681
drag, startPoint x: 287, startPoint y: 667, endPoint x: 343, endPoint y: 666, distance: 55.5
click at [343, 666] on div "/* Content transitions */ .tabs_content_item { transition : opacity 0.3 s ease …" at bounding box center [284, 393] width 273 height 681
drag, startPoint x: 281, startPoint y: 261, endPoint x: 345, endPoint y: 260, distance: 64.2
click at [345, 260] on div "/* Content transitions */ .tabs_content_item { transition : opacity 0.3 s ease …" at bounding box center [284, 393] width 273 height 681
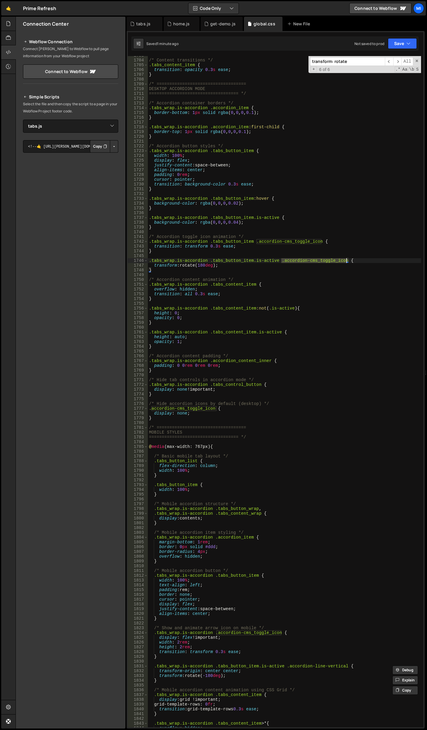
paste textarea "line-vertical"
click at [314, 284] on div "/* Content transitions */ .tabs_content_item { transition : opacity 0.3 s ease …" at bounding box center [284, 393] width 273 height 681
drag, startPoint x: 200, startPoint y: 264, endPoint x: 205, endPoint y: 264, distance: 4.8
click at [205, 264] on div "/* Content transitions */ .tabs_content_item { transition : opacity 0.3 s ease …" at bounding box center [284, 393] width 273 height 681
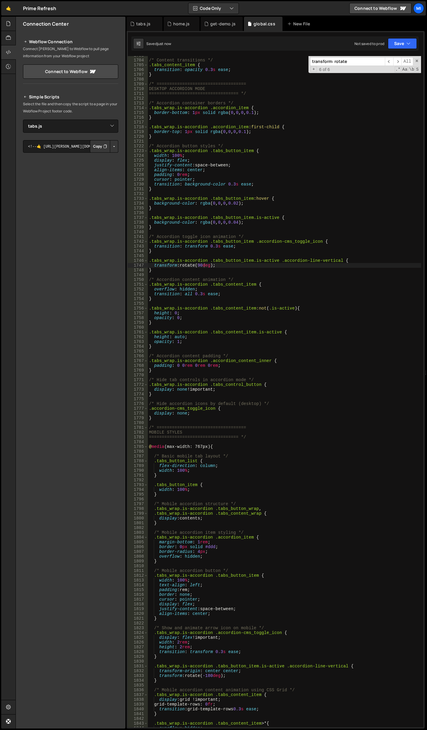
click at [282, 391] on div "/* Content transitions */ .tabs_content_item { transition : opacity 0.3 s ease …" at bounding box center [284, 393] width 273 height 681
drag, startPoint x: 222, startPoint y: 267, endPoint x: 151, endPoint y: 267, distance: 71.0
click at [151, 267] on div "/* Content transitions */ .tabs_content_item { transition : opacity 0.3 s ease …" at bounding box center [284, 393] width 273 height 681
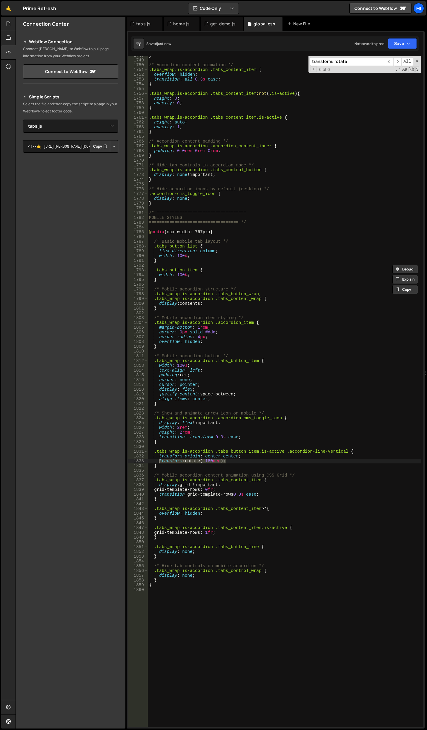
drag, startPoint x: 232, startPoint y: 462, endPoint x: 158, endPoint y: 462, distance: 74.6
click at [158, 462] on div "} /* Accordion content animation */ .tabs_wrap.is-accordion .tabs_content_item …" at bounding box center [284, 393] width 273 height 681
paste textarea "9"
drag, startPoint x: 204, startPoint y: 463, endPoint x: 208, endPoint y: 454, distance: 9.8
click at [204, 463] on div "} /* Accordion content animation */ .tabs_wrap.is-accordion .tabs_content_item …" at bounding box center [284, 393] width 273 height 681
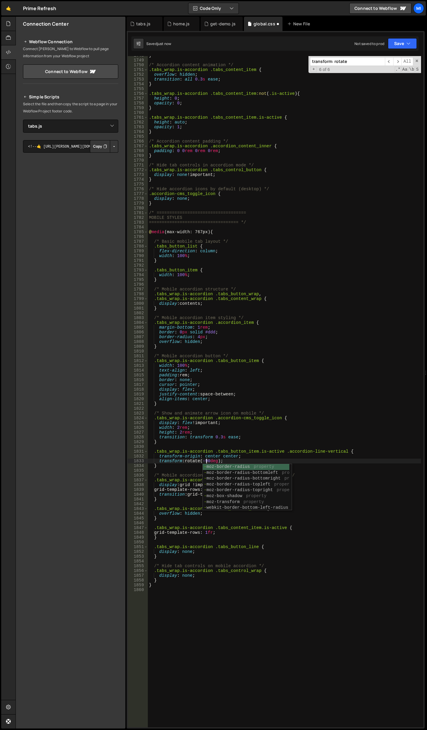
scroll to position [0, 4]
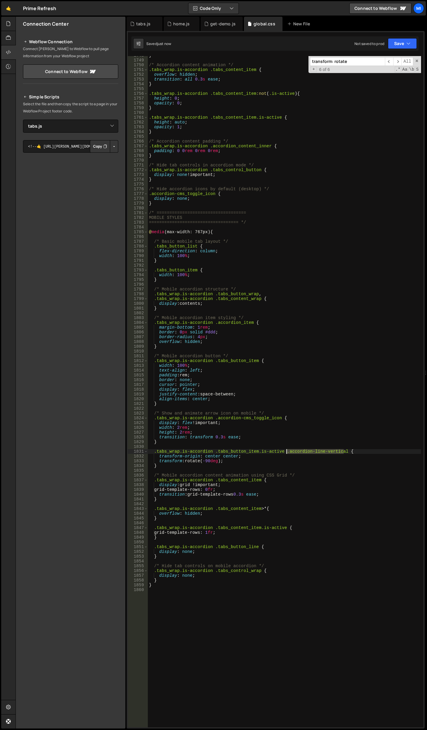
drag, startPoint x: 344, startPoint y: 452, endPoint x: 287, endPoint y: 453, distance: 57.0
click at [287, 453] on div "} /* Accordion content animation */ .tabs_wrap.is-accordion .tabs_content_item …" at bounding box center [284, 393] width 273 height 681
drag, startPoint x: 216, startPoint y: 417, endPoint x: 279, endPoint y: 418, distance: 63.3
click at [279, 418] on div "} /* Accordion content animation */ .tabs_wrap.is-accordion .tabs_content_item …" at bounding box center [284, 393] width 273 height 681
paste textarea "line-vertical"
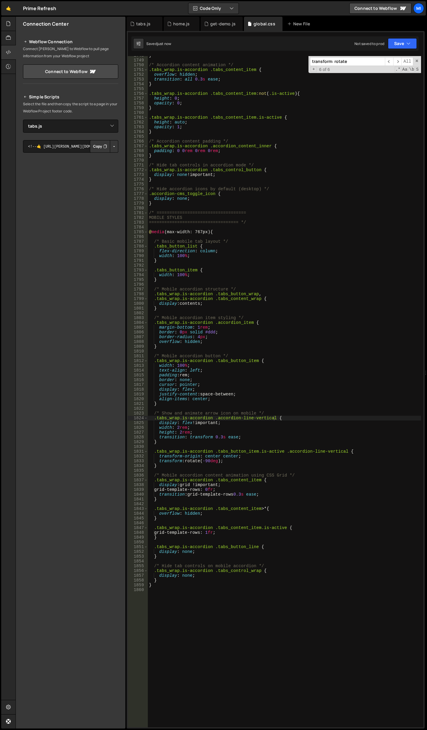
click at [272, 421] on div "} /* Accordion content animation */ .tabs_wrap.is-accordion .tabs_content_item …" at bounding box center [284, 393] width 273 height 681
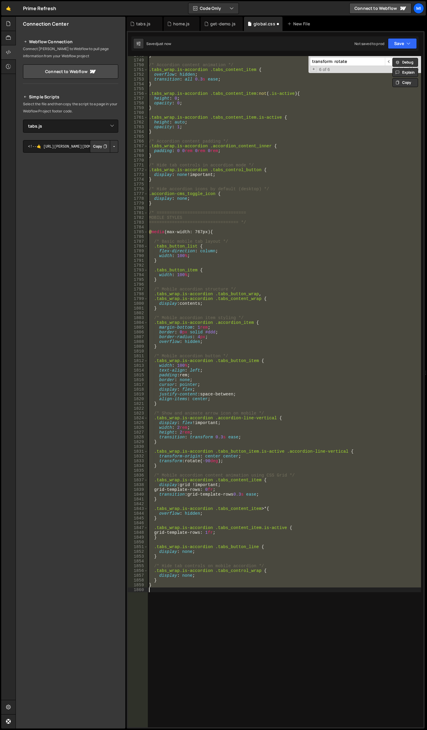
scroll to position [0, 0]
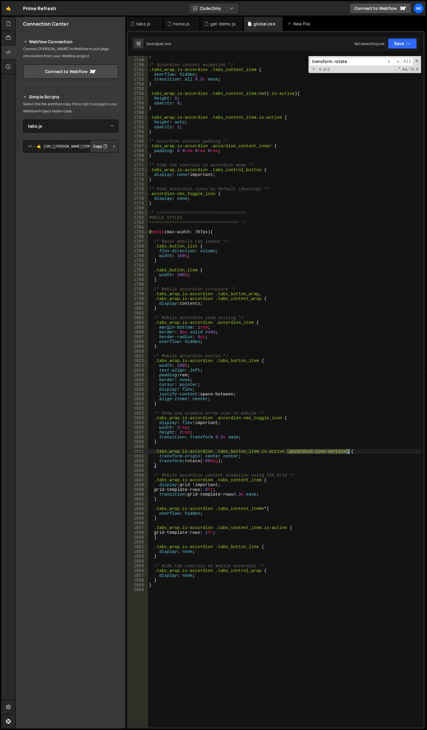
drag, startPoint x: 286, startPoint y: 452, endPoint x: 350, endPoint y: 452, distance: 64.5
click at [350, 452] on div "} /* Accordion content animation */ .tabs_wrap.is-accordion .tabs_content_item …" at bounding box center [284, 393] width 273 height 681
click at [259, 444] on div "} /* Accordion content animation */ .tabs_wrap.is-accordion .tabs_content_item …" at bounding box center [284, 393] width 273 height 681
type textarea "}"
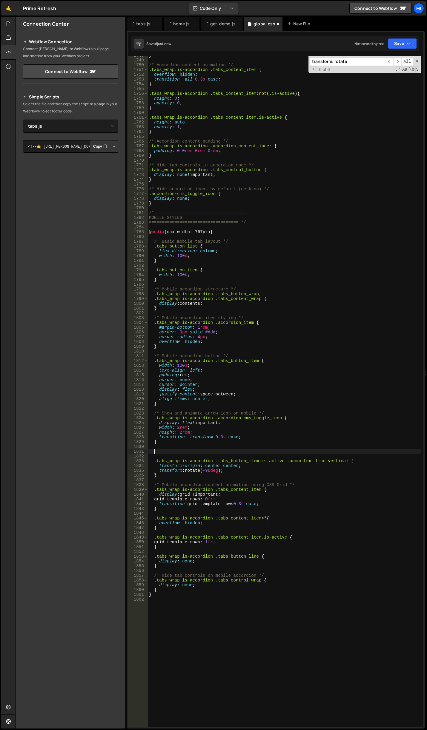
paste textarea "accordion-line-vertical {"
drag, startPoint x: 242, startPoint y: 436, endPoint x: 147, endPoint y: 438, distance: 94.9
click at [147, 438] on div "accordion-line-vertical { 1748 1749 1750 1751 1752 1753 1754 1755 1756 1757 175…" at bounding box center [275, 392] width 295 height 672
type textarea "transition: transform 0.3s ease;"
click at [231, 450] on div "} /* Accordion content animation */ .tabs_wrap.is-accordion .tabs_content_item …" at bounding box center [284, 393] width 273 height 681
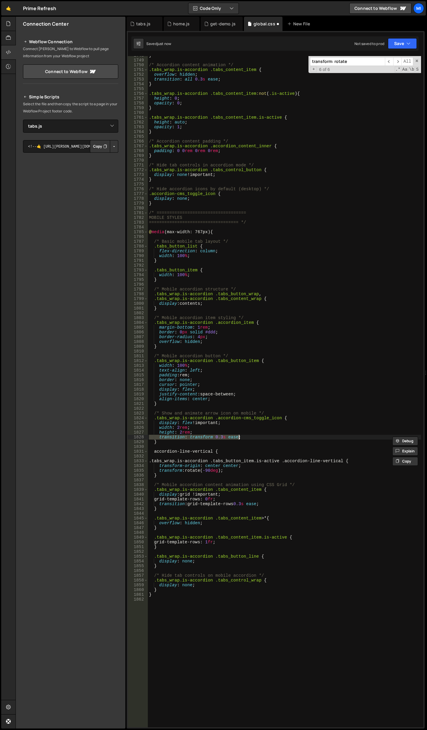
type textarea "accordion-line-vertical {"
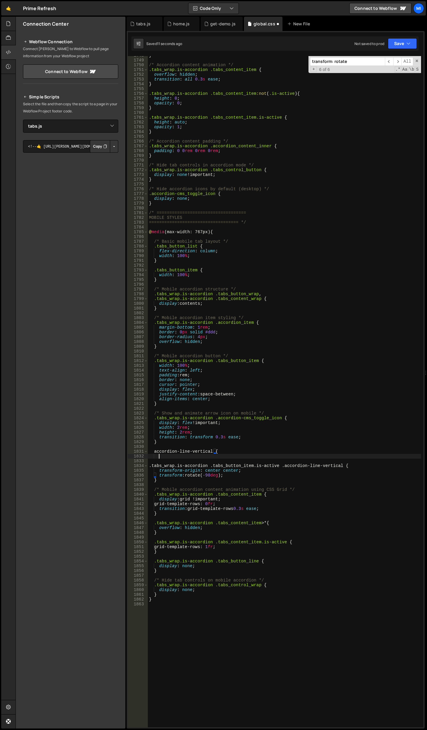
scroll to position [0, 0]
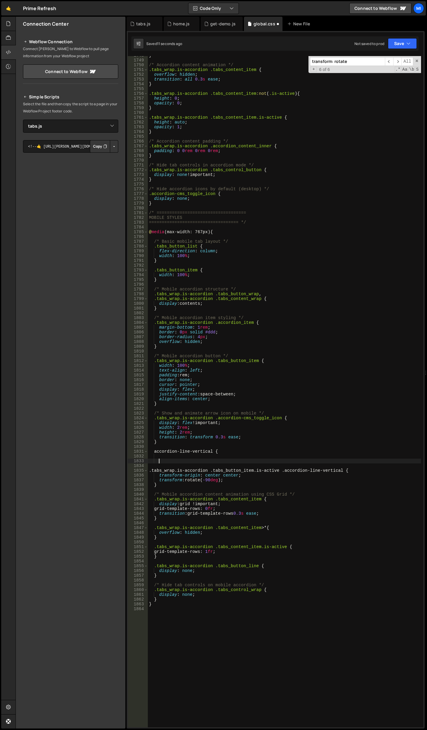
type textarea "}"
paste textarea "transition: transform 0.3s ease;"
click at [152, 452] on div "} /* Accordion content animation */ .tabs_wrap.is-accordion .tabs_content_item …" at bounding box center [284, 393] width 273 height 681
click at [229, 450] on div "} /* Accordion content animation */ .tabs_wrap.is-accordion .tabs_content_item …" at bounding box center [284, 393] width 273 height 681
click at [241, 510] on div "} /* Accordion content animation */ .tabs_wrap.is-accordion .tabs_content_item …" at bounding box center [284, 393] width 273 height 681
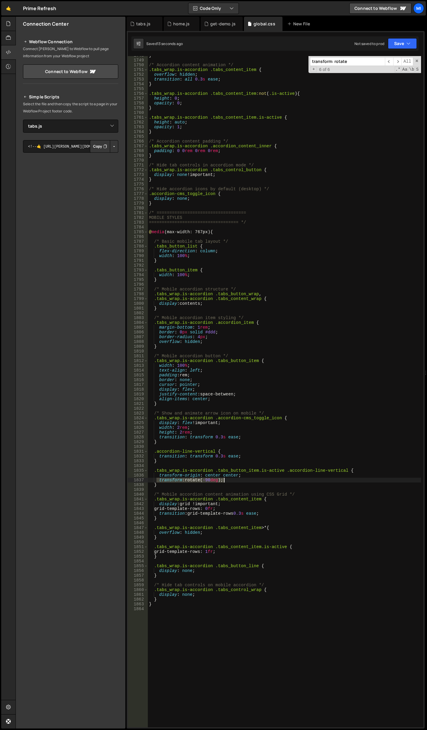
drag, startPoint x: 157, startPoint y: 479, endPoint x: 226, endPoint y: 478, distance: 68.6
click at [226, 478] on div "} /* Accordion content animation */ .tabs_wrap.is-accordion .tabs_content_item …" at bounding box center [284, 393] width 273 height 681
drag, startPoint x: 248, startPoint y: 475, endPoint x: 158, endPoint y: 474, distance: 89.2
click at [158, 474] on div "} /* Accordion content animation */ .tabs_wrap.is-accordion .tabs_content_item …" at bounding box center [284, 393] width 273 height 681
click at [240, 451] on div "} /* Accordion content animation */ .tabs_wrap.is-accordion .tabs_content_item …" at bounding box center [284, 393] width 273 height 681
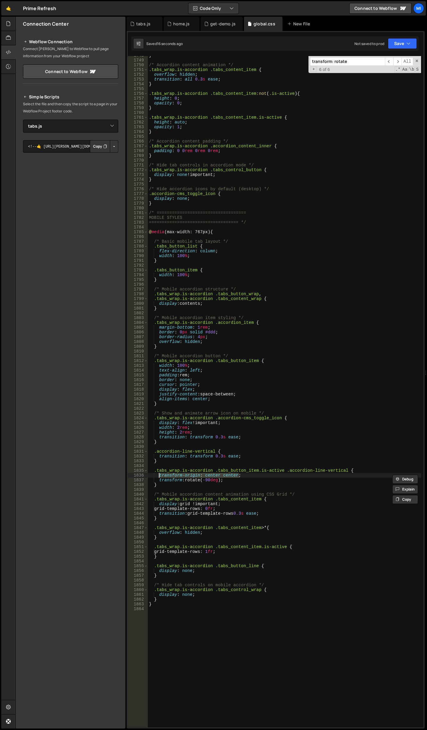
type textarea ".accordion-line-vertical {"
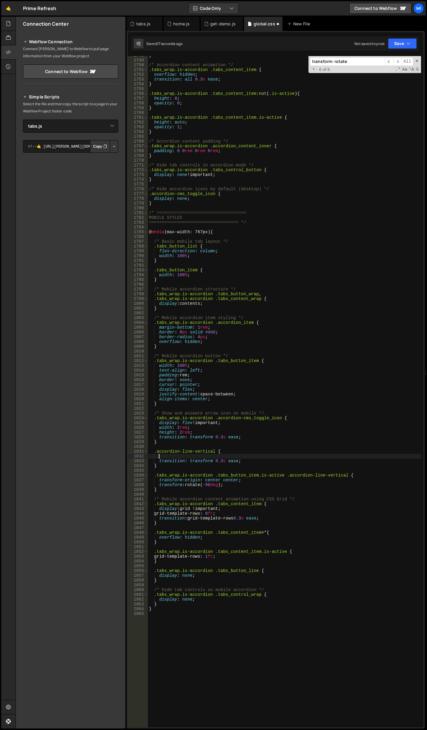
paste textarea "transform-origin: center center;"
type textarea "transform-origin: center center;"
click at [132, 20] on div "tabs.js" at bounding box center [145, 24] width 36 height 14
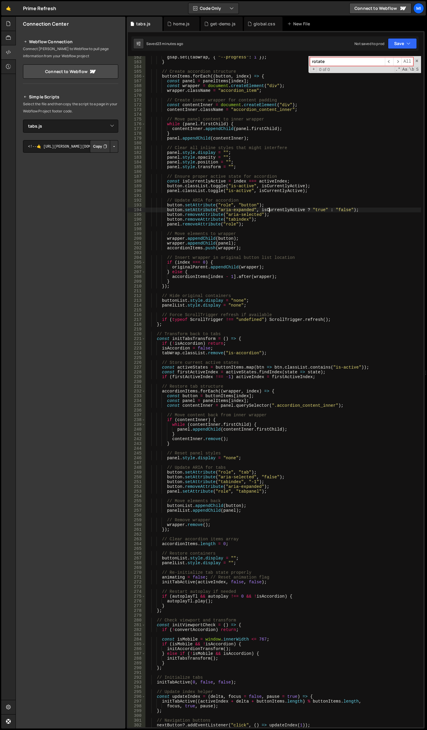
click at [268, 211] on div "gsap . set ( tabWrap , { "--progress" : 1 }) ; } // Create accordion structure …" at bounding box center [282, 395] width 275 height 681
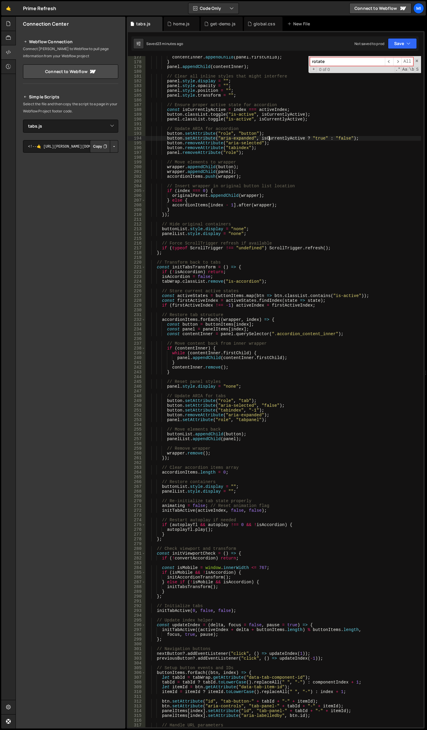
scroll to position [752, 0]
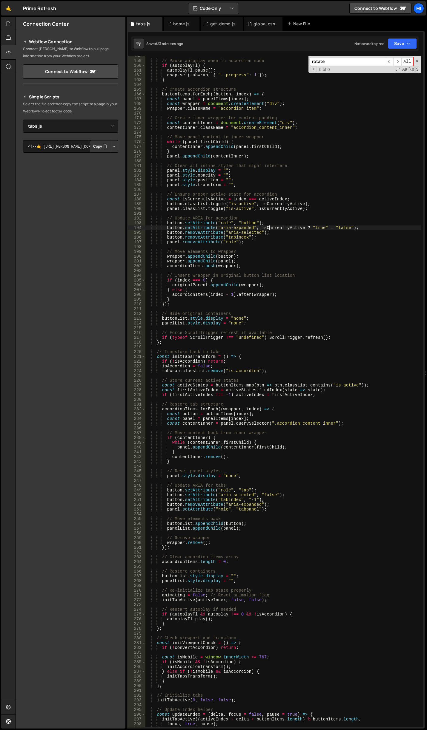
type textarea "});"
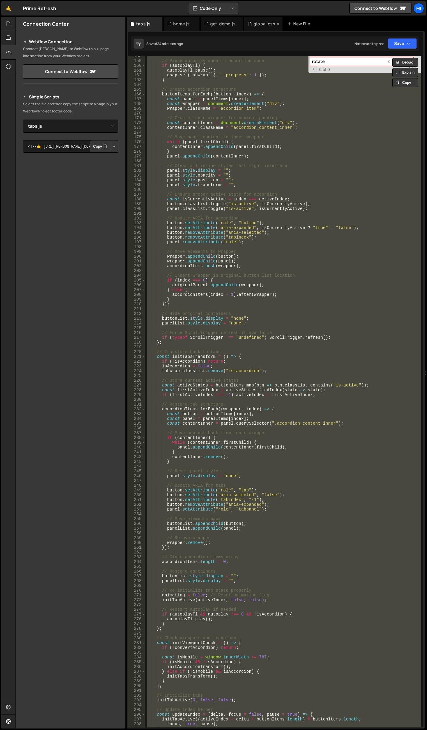
click at [260, 21] on div "global.css" at bounding box center [263, 24] width 38 height 14
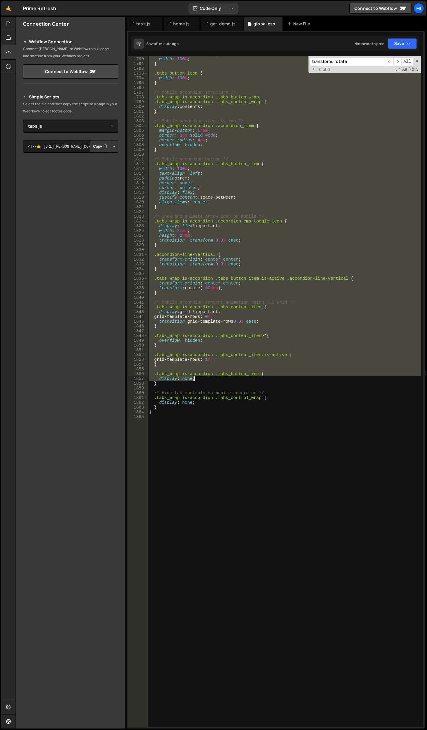
scroll to position [8766, 0]
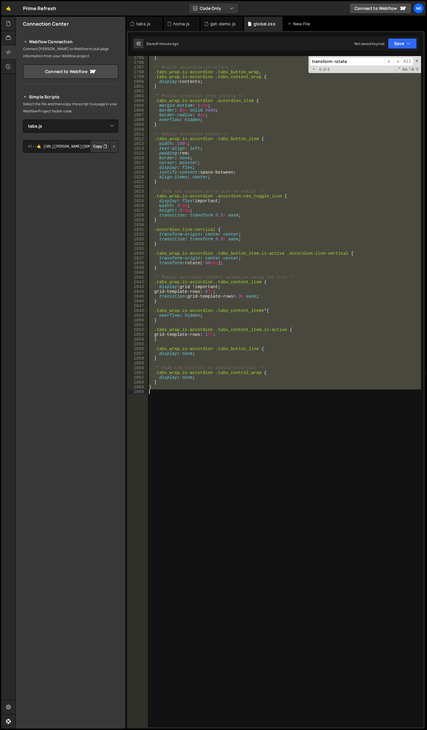
drag, startPoint x: 149, startPoint y: 368, endPoint x: 231, endPoint y: 418, distance: 96.3
click at [231, 418] on div "} /* Mobile accordion structure */ .tabs_wrap.is-accordion .tabs_button_wrap , …" at bounding box center [284, 395] width 273 height 681
type textarea "}"
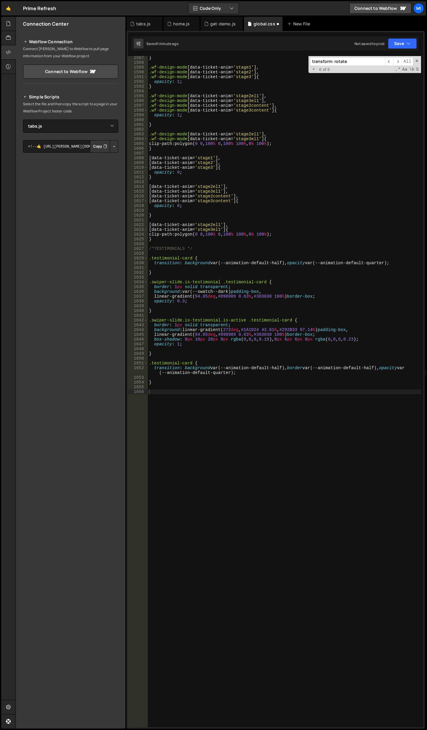
click at [325, 153] on div "} .wf-design-mode [ data-ticket-anim = ' stage1 ' ], .wf-design-mode [ data-tic…" at bounding box center [284, 395] width 273 height 681
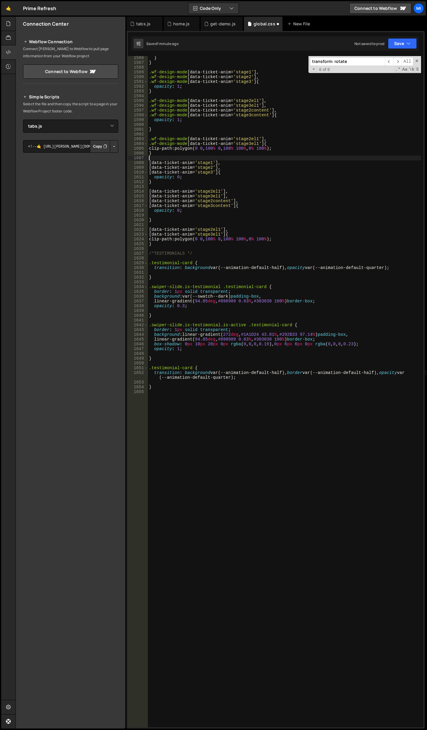
scroll to position [7764, 0]
click at [171, 18] on div "home.js" at bounding box center [182, 24] width 36 height 14
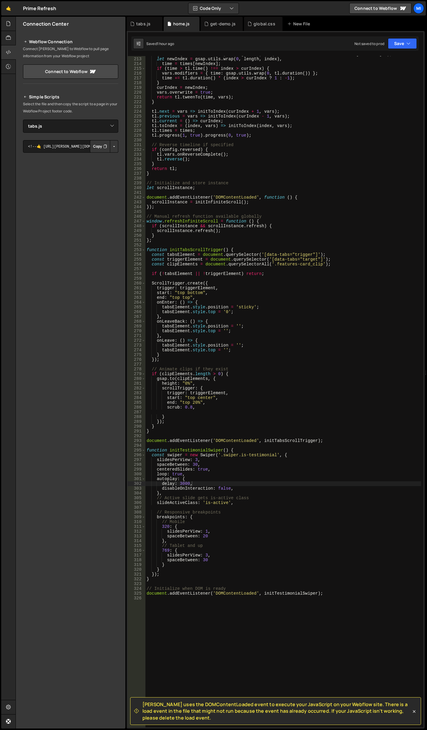
click at [269, 375] on div "( Math . abs ( index - curIndex ) > length / 2 ) && ( index += index > curIndex…" at bounding box center [282, 392] width 275 height 681
click at [206, 530] on div "( Math . abs ( index - curIndex ) > length / 2 ) && ( index += index > curIndex…" at bounding box center [282, 392] width 275 height 681
click at [207, 531] on div "( Math . abs ( index - curIndex ) > length / 2 ) && ( index += index > curIndex…" at bounding box center [282, 392] width 275 height 681
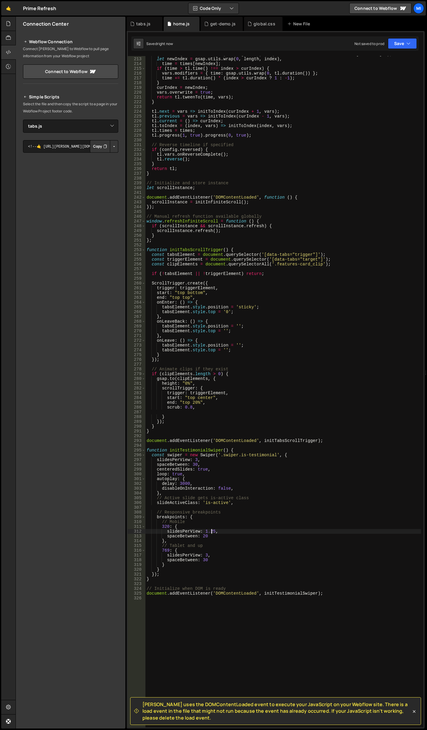
type textarea "slidesPerView: 1.25,"
click at [146, 25] on div "tabs.js" at bounding box center [143, 24] width 14 height 6
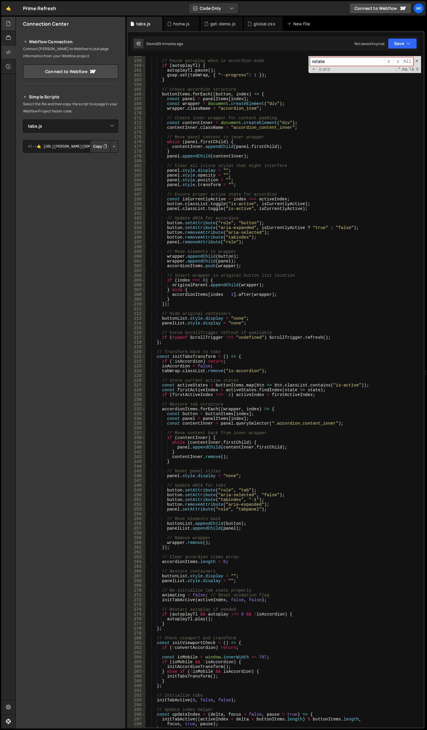
click at [12, 25] on div at bounding box center [8, 24] width 15 height 14
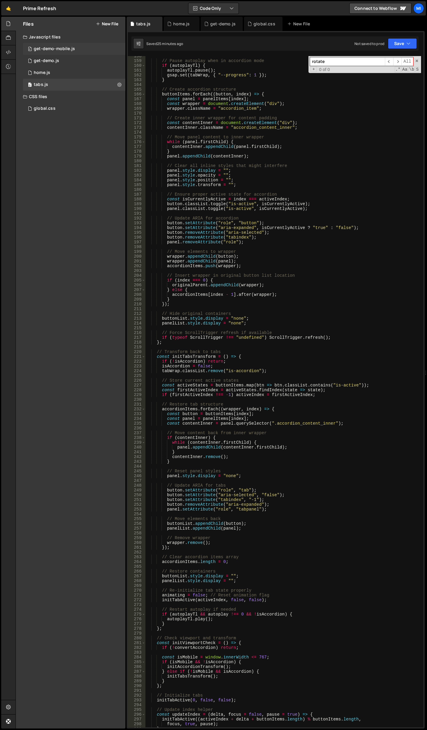
click at [67, 49] on div "get-demo-mobile.js" at bounding box center [54, 48] width 41 height 5
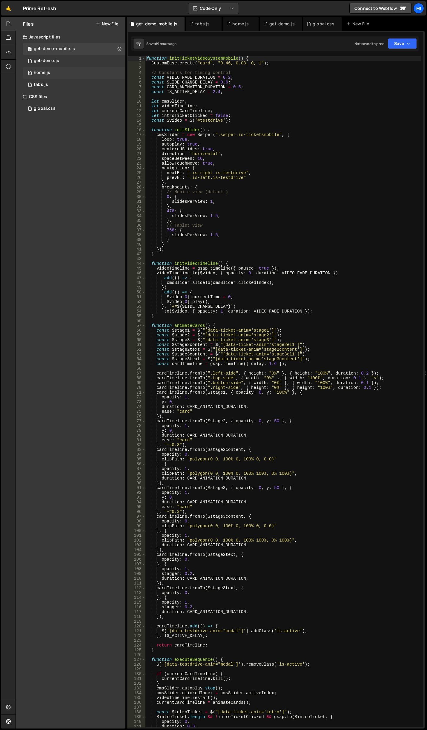
click at [60, 73] on div "0 home.js 0" at bounding box center [74, 73] width 102 height 12
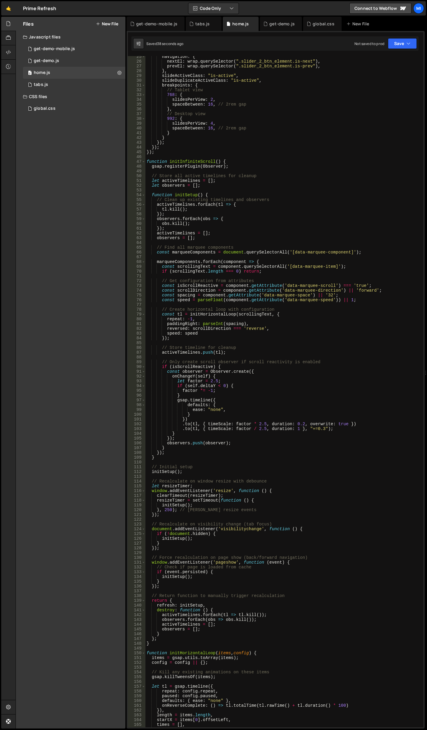
scroll to position [0, 0]
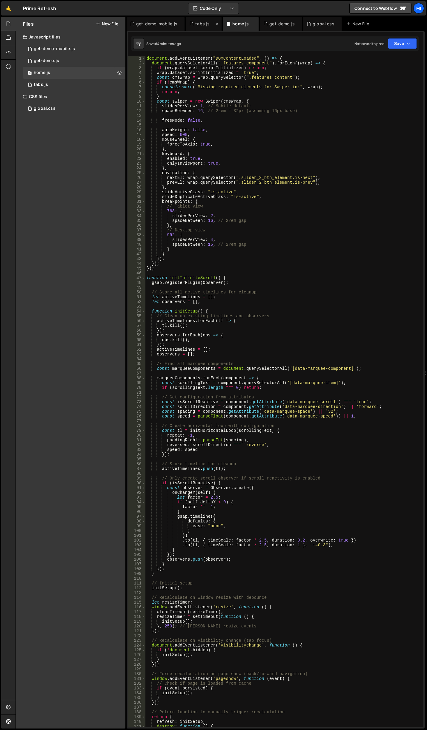
click at [198, 24] on div "tabs.js" at bounding box center [202, 24] width 14 height 6
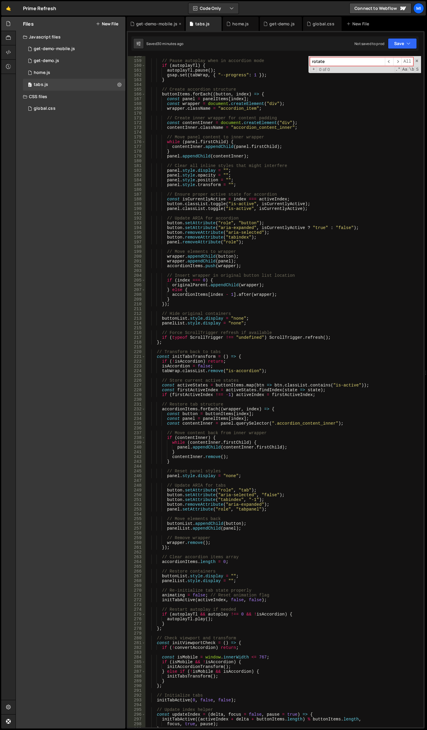
click at [159, 28] on div "get-demo-mobile.js" at bounding box center [156, 24] width 58 height 14
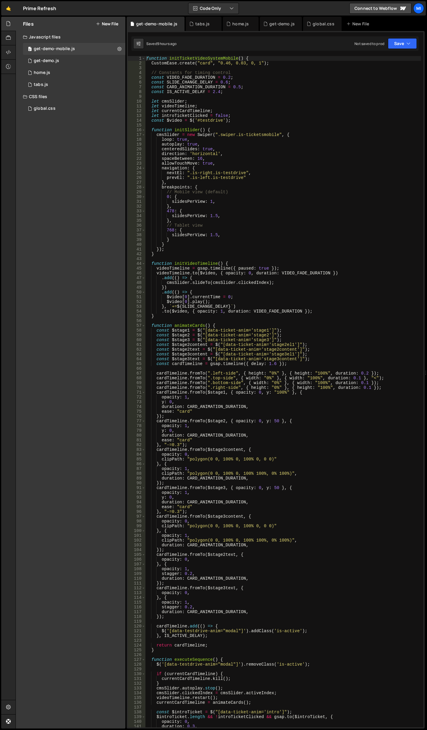
click at [258, 194] on div "function initTicketVideoSystemMobile ( ) { CustomEase . create ( "card" , "0.46…" at bounding box center [283, 396] width 276 height 681
click at [254, 157] on div "function initTicketVideoSystemMobile ( ) { CustomEase . create ( "card" , "0.46…" at bounding box center [283, 396] width 276 height 681
click at [238, 154] on div "function initTicketVideoSystemMobile ( ) { CustomEase . create ( "card" , "0.46…" at bounding box center [283, 396] width 276 height 681
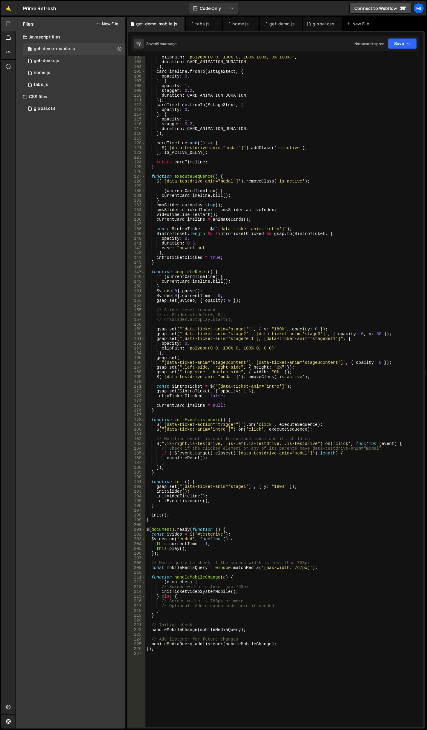
scroll to position [465, 0]
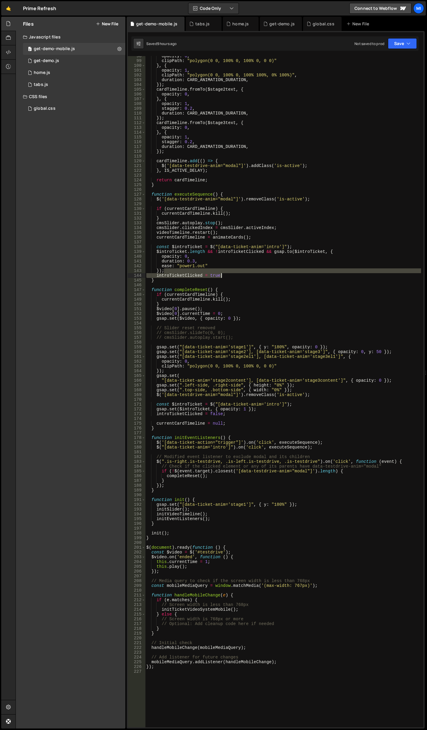
click at [299, 274] on div "opacity : 0 , clipPath : "polygon(0 0, 100% 0, 100% 0, 0 0)" } , { opacity : 1 …" at bounding box center [283, 394] width 276 height 681
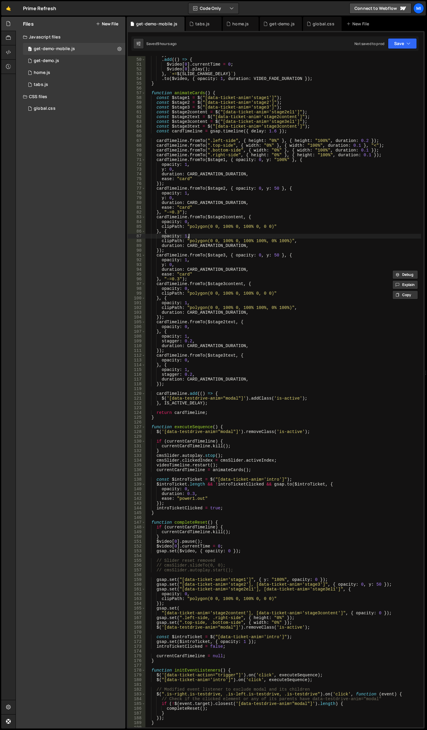
click at [298, 237] on div "}) . add (( ) => { $video [ 0 ] . currentTime = 0 ; $video [ 0 ] . play ( ) ; }…" at bounding box center [283, 393] width 276 height 681
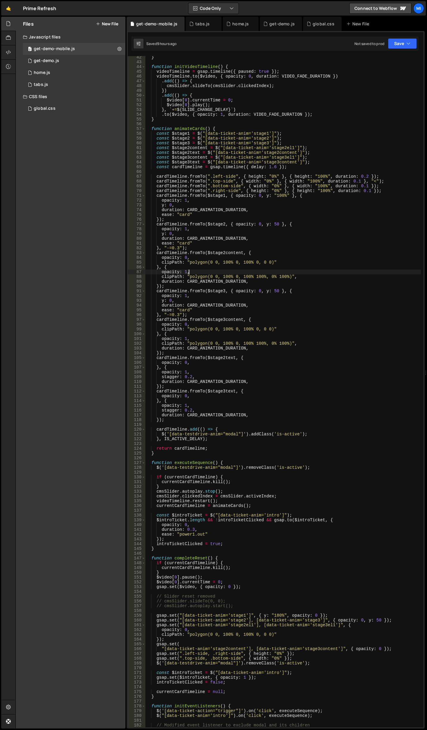
scroll to position [197, 0]
click at [317, 313] on div "} function initVideoTimeline ( ) { videoTimeline = gsap . timeline ({ paused : …" at bounding box center [283, 395] width 276 height 681
click at [307, 255] on div "} function initVideoTimeline ( ) { videoTimeline = gsap . timeline ({ paused : …" at bounding box center [283, 395] width 276 height 681
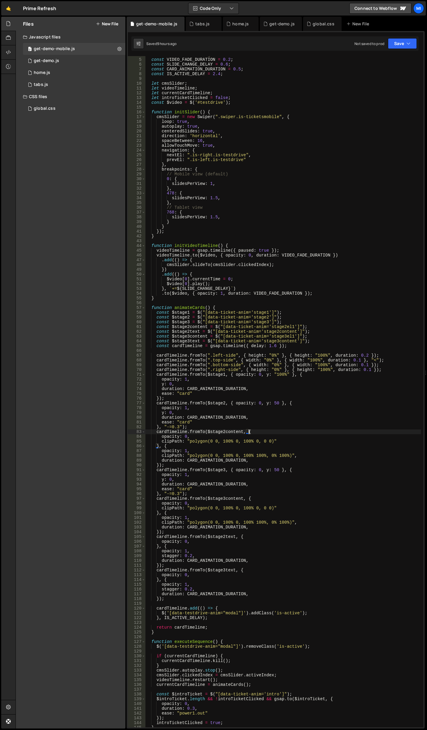
scroll to position [0, 0]
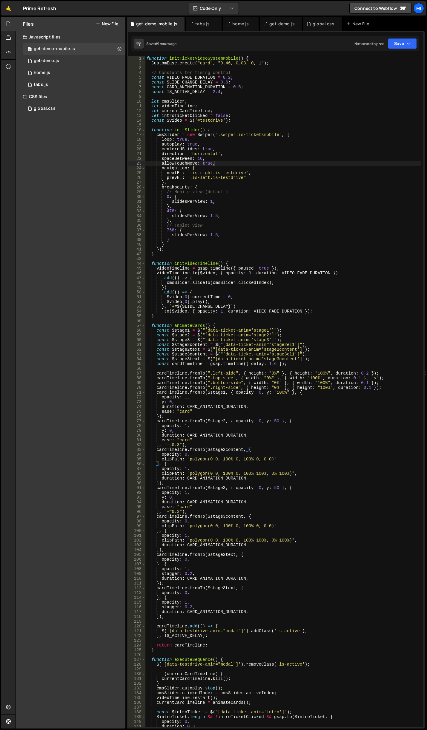
click at [269, 162] on div "function initTicketVideoSystemMobile ( ) { CustomEase . create ( "card" , "0.46…" at bounding box center [283, 396] width 276 height 681
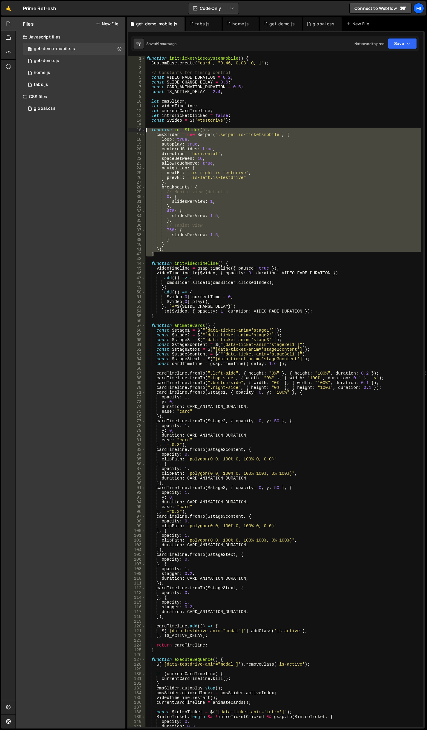
drag, startPoint x: 158, startPoint y: 255, endPoint x: 132, endPoint y: 131, distance: 127.5
click at [132, 131] on div "allowTouchMove: true, 1 2 3 4 5 6 7 8 9 10 11 12 13 14 15 16 17 18 19 20 21 22 …" at bounding box center [275, 392] width 295 height 672
paste textarea "}"
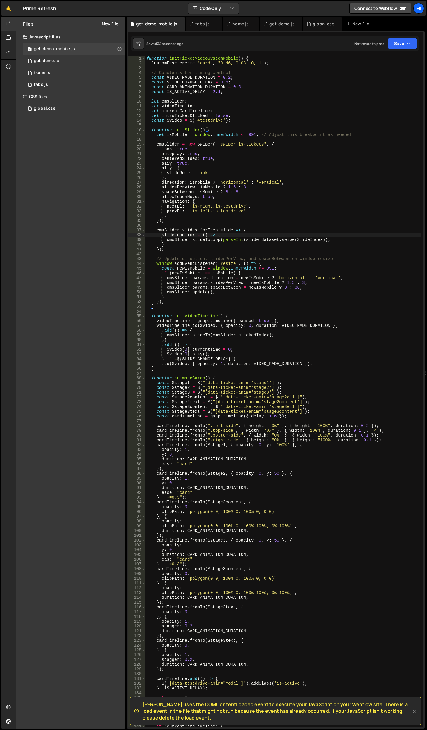
click at [246, 235] on div "function initTicketVideoSystemMobile ( ) { CustomEase . create ( "card" , "0.46…" at bounding box center [283, 396] width 276 height 681
click at [283, 207] on div "function initTicketVideoSystemMobile ( ) { CustomEase . create ( "card" , "0.46…" at bounding box center [283, 396] width 276 height 681
click at [222, 192] on div "function initTicketVideoSystemMobile ( ) { CustomEase . create ( "card" , "0.46…" at bounding box center [283, 396] width 276 height 681
click at [222, 190] on div "function initTicketVideoSystemMobile ( ) { CustomEase . create ( "card" , "0.46…" at bounding box center [283, 396] width 276 height 681
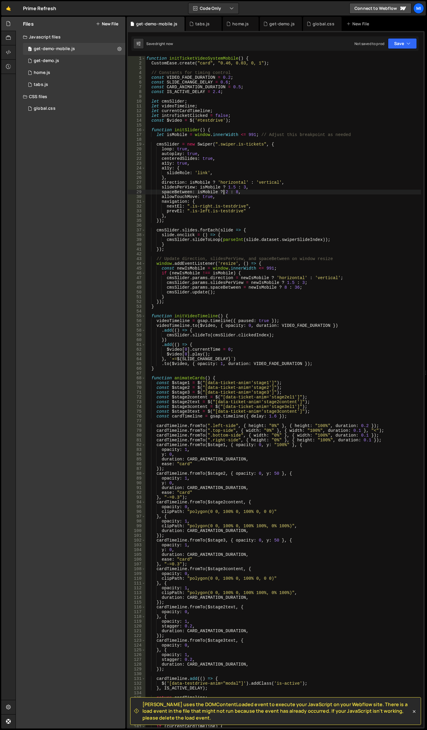
click at [257, 169] on div "function initTicketVideoSystemMobile ( ) { CustomEase . create ( "card" , "0.46…" at bounding box center [283, 396] width 276 height 681
type textarea "a11y: {"
click at [237, 27] on div "home.js" at bounding box center [241, 24] width 36 height 14
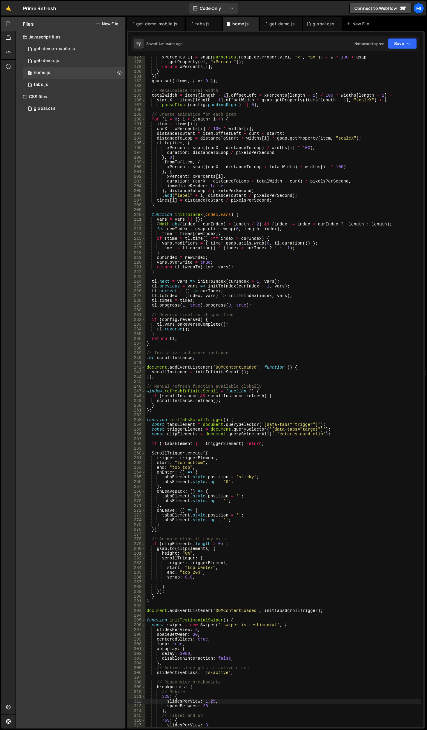
scroll to position [1218, 0]
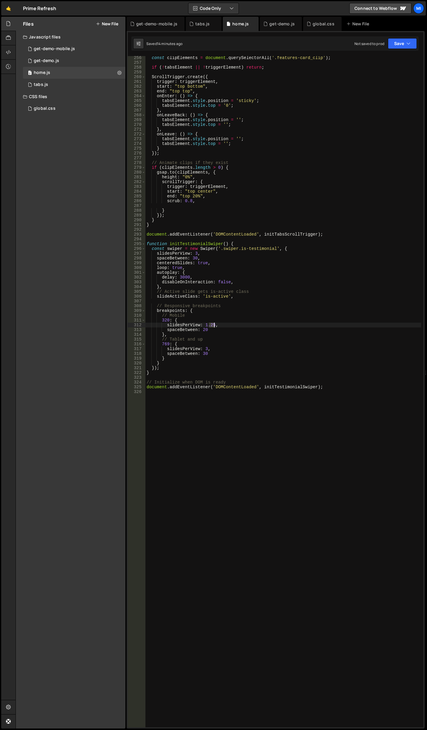
drag, startPoint x: 209, startPoint y: 324, endPoint x: 213, endPoint y: 324, distance: 3.9
click at [213, 324] on div "const clipElements = document . querySelectorAll ( '.features-card_clip' ) ; if…" at bounding box center [282, 395] width 275 height 681
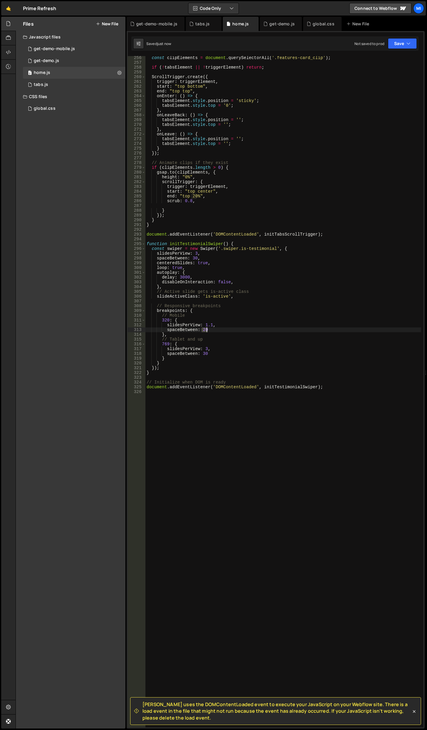
drag, startPoint x: 201, startPoint y: 331, endPoint x: 207, endPoint y: 330, distance: 6.0
click at [207, 330] on div "const clipElements = document . querySelectorAll ( '.features-card_clip' ) ; if…" at bounding box center [282, 395] width 275 height 681
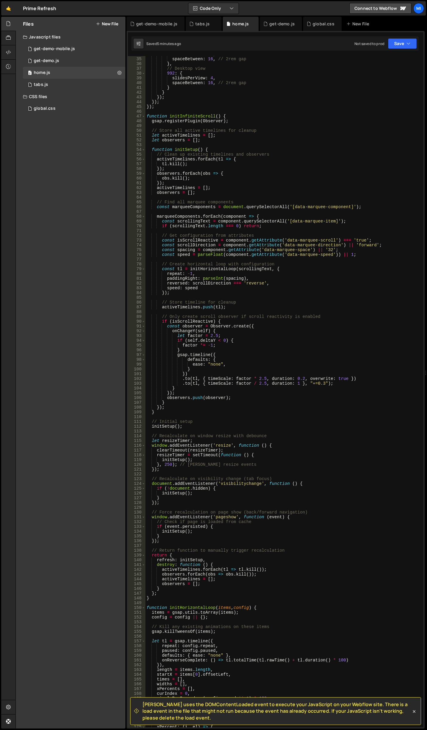
scroll to position [144, 0]
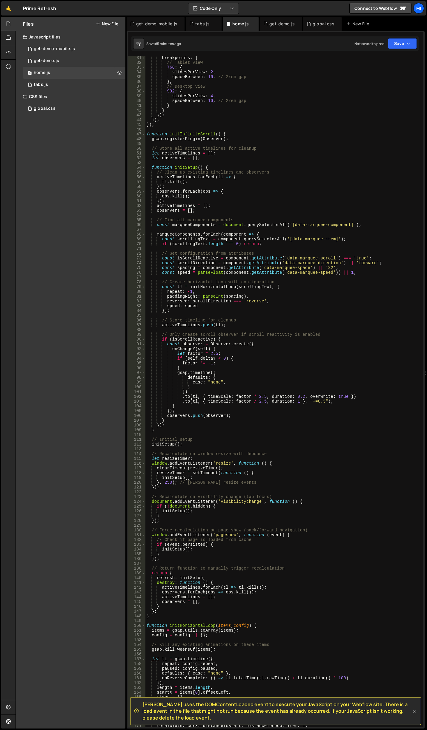
click at [288, 243] on div "breakpoints : { // Tablet view 768 : { slidesPerView : 2 , spaceBetween : 16 , …" at bounding box center [282, 395] width 275 height 681
click at [268, 349] on div "breakpoints : { // Tablet view 768 : { slidesPerView : 2 , spaceBetween : 16 , …" at bounding box center [282, 395] width 275 height 681
type textarea "onChangeY(self) {"
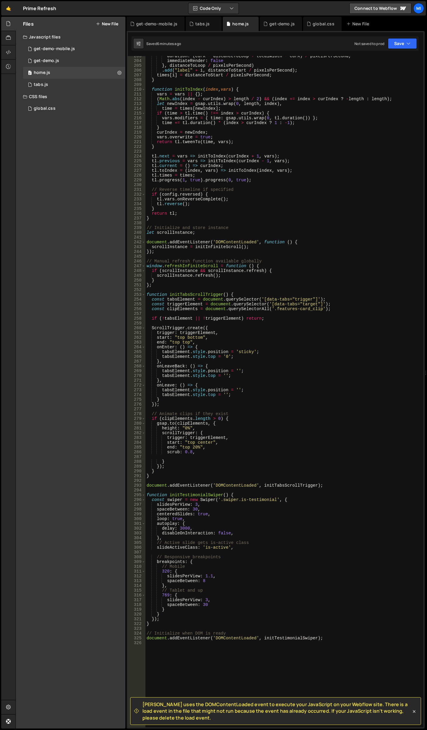
scroll to position [985, 0]
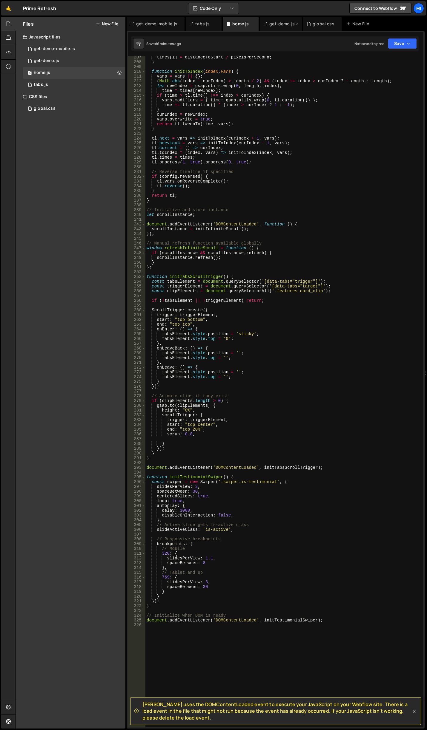
click at [277, 24] on div "get-demo.js" at bounding box center [281, 24] width 25 height 6
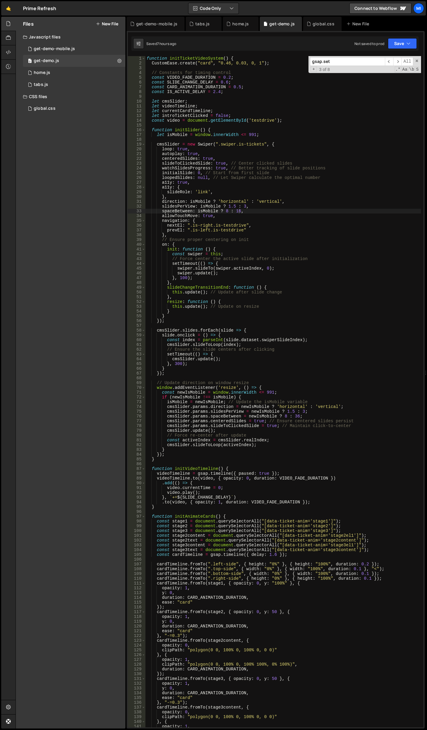
click at [278, 221] on div "function initTicketVideoSystem ( ) { CustomEase . create ( "card" , "0.46, 0.03…" at bounding box center [306, 437] width 323 height 763
click at [210, 357] on div "function initTicketVideoSystem ( ) { CustomEase . create ( "card" , "0.46, 0.03…" at bounding box center [282, 396] width 275 height 681
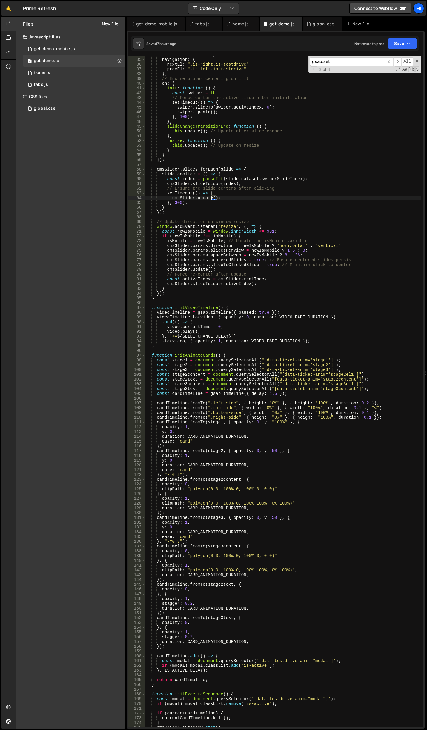
scroll to position [269, 0]
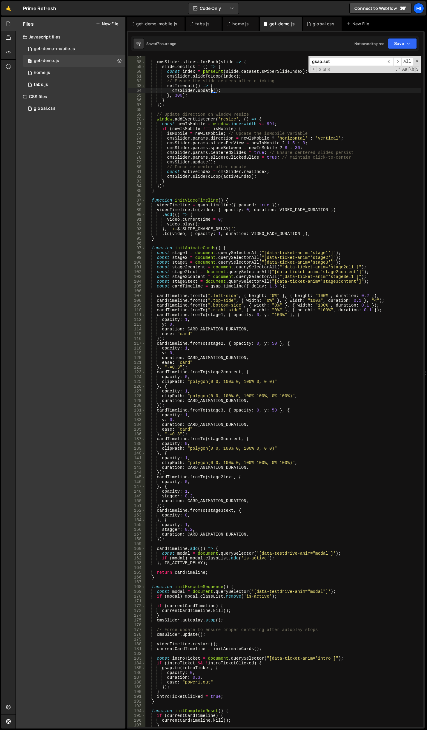
click at [272, 384] on div "cmsSlider . slides . forEach ( slide => { slide . onclick = ( ) => { const inde…" at bounding box center [282, 395] width 275 height 681
click at [233, 397] on div "cmsSlider . slides . forEach ( slide => { slide . onclick = ( ) => { const inde…" at bounding box center [282, 395] width 275 height 681
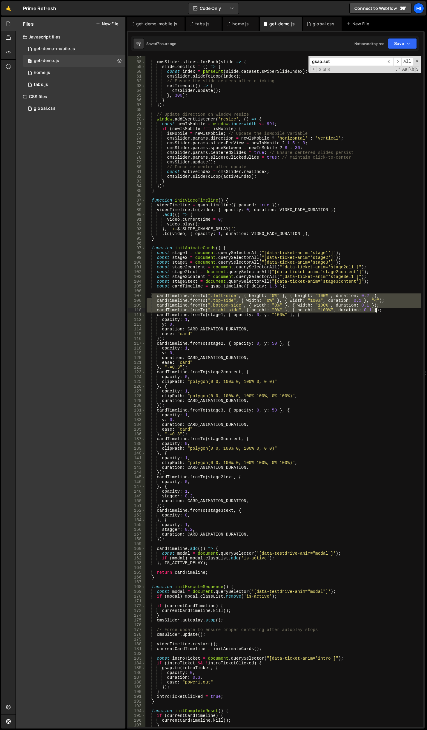
drag, startPoint x: 152, startPoint y: 295, endPoint x: 392, endPoint y: 311, distance: 240.7
click at [392, 311] on div "cmsSlider . slides . forEach ( slide => { slide . onclick = ( ) => { const inde…" at bounding box center [282, 395] width 275 height 681
type textarea "cardTimeline.fromTo(".bottom-side", { width: "0%" }, { width: "100%", duration:…"
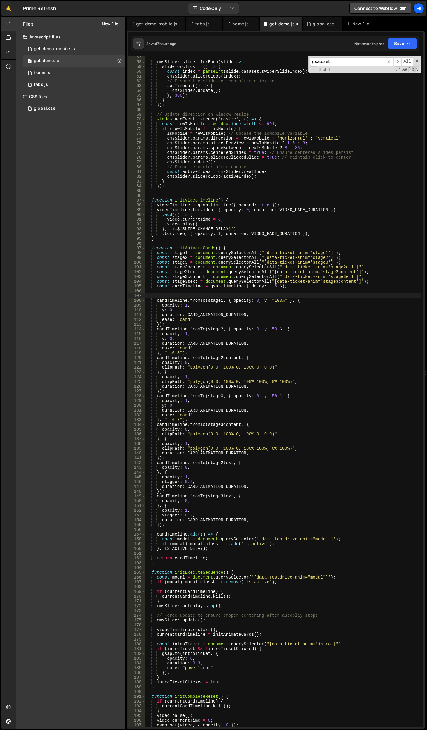
scroll to position [0, 0]
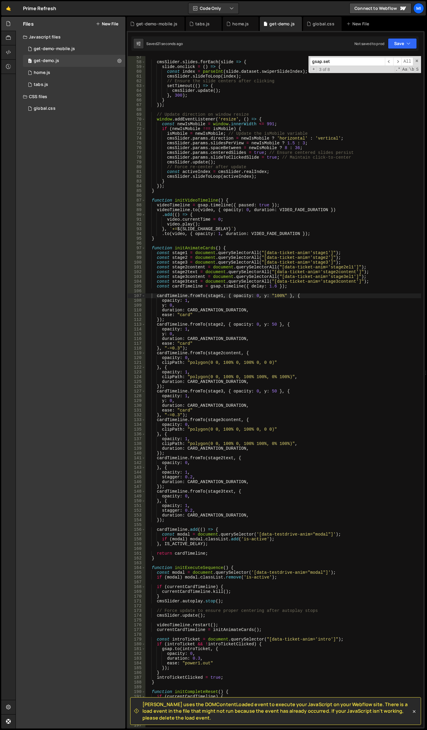
click at [296, 405] on div "cmsSlider . slides . forEach ( slide => { slide . onclick = ( ) => { const inde…" at bounding box center [282, 395] width 275 height 681
click at [305, 370] on div "cmsSlider . slides . forEach ( slide => { slide . onclick = ( ) => { const inde…" at bounding box center [282, 395] width 275 height 681
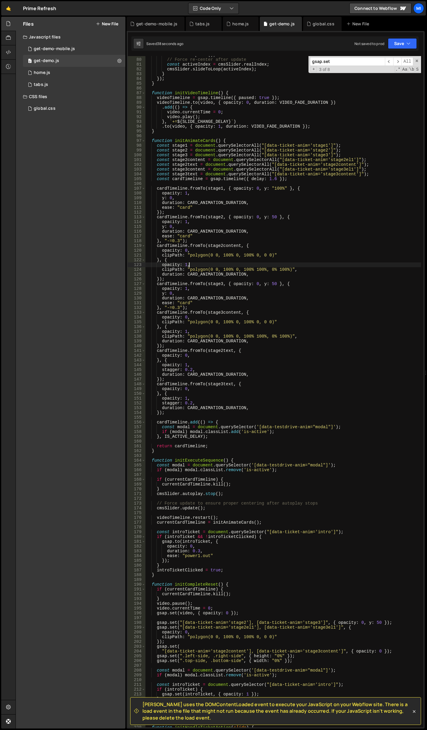
scroll to position [394, 0]
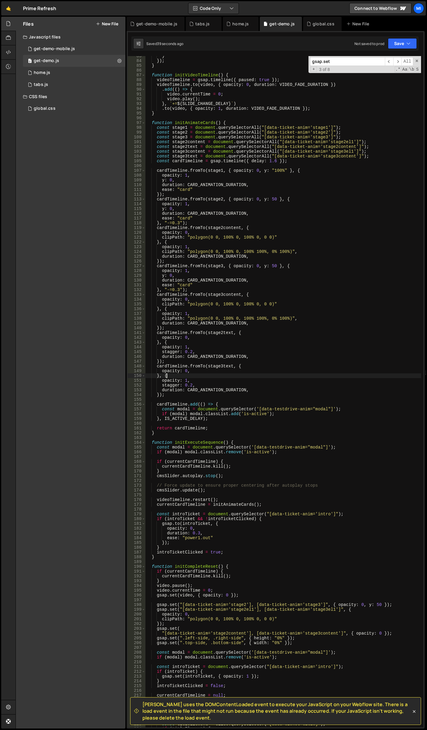
click at [282, 376] on div "} }) ; } function initVideoTimeline ( ) { videoTimeline = gsap . timeline ({ pa…" at bounding box center [282, 394] width 275 height 681
type textarea "}, {"
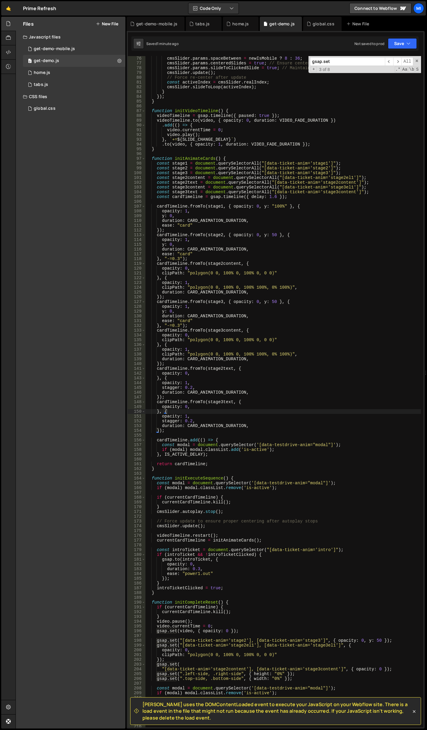
click at [354, 66] on input "gsap.set" at bounding box center [347, 61] width 75 height 9
paste input "bottom-side"
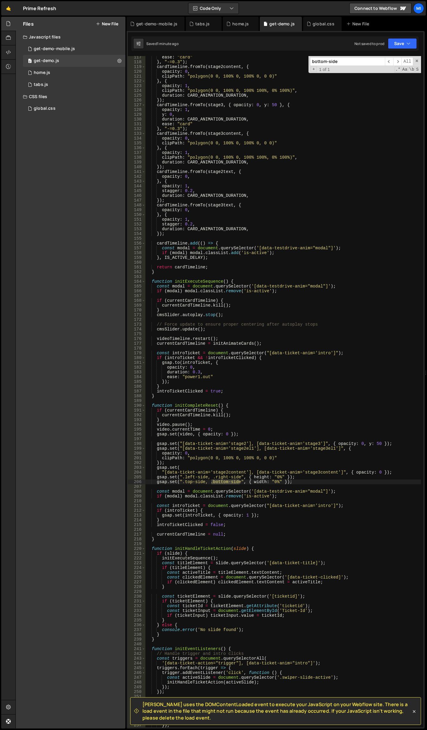
scroll to position [573, 0]
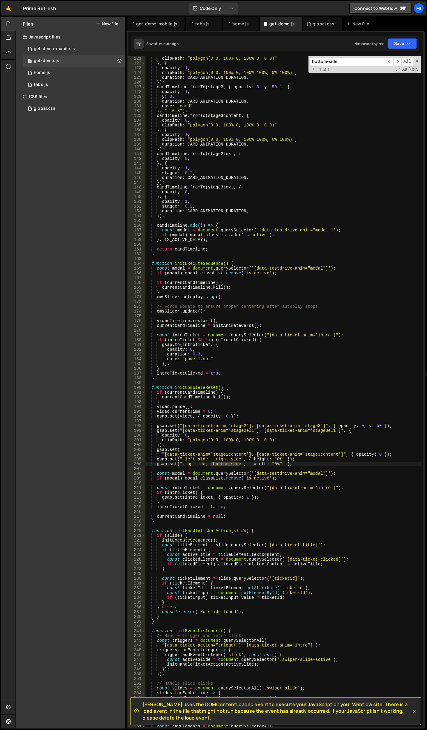
type input "bottom-side"
click at [290, 466] on div "clipPath : "polygon(0 0, 100% 0, 100% 0, 0 0)" } , { opacity : 1 , clipPath : "…" at bounding box center [282, 396] width 275 height 681
drag, startPoint x: 293, startPoint y: 467, endPoint x: 132, endPoint y: 461, distance: 160.3
click at [132, 461] on div "gsap.set(".top-side, .bottom-side", { width: "0%" }); 121 122 123 124 125 126 1…" at bounding box center [275, 392] width 295 height 672
type textarea "gsap.set(".left-side, .right-side", { height: "0%" }); gsap.set(".top-side, .bo…"
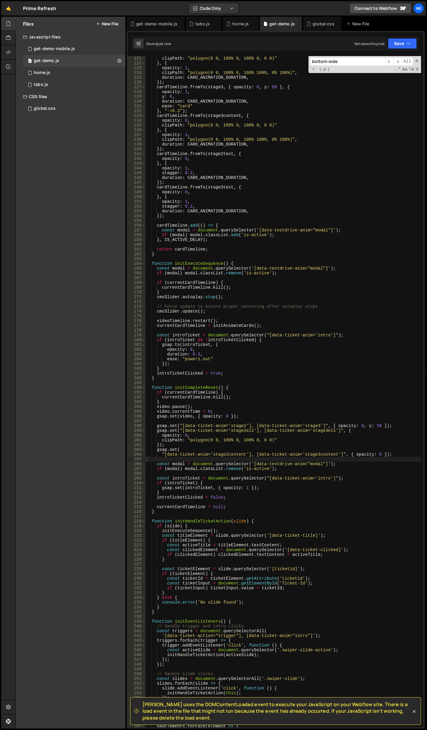
scroll to position [591, 0]
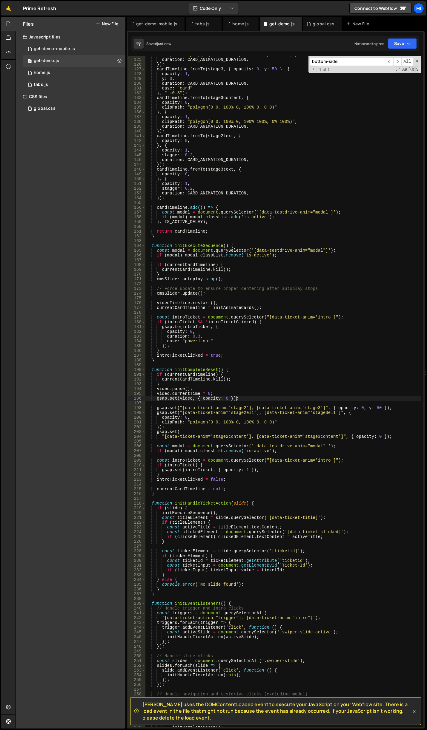
click at [276, 401] on div "clipPath : "polygon(0 0, 100% 0, 100% 100%, 0% 100%)" , duration : CARD_ANIMATI…" at bounding box center [282, 393] width 275 height 681
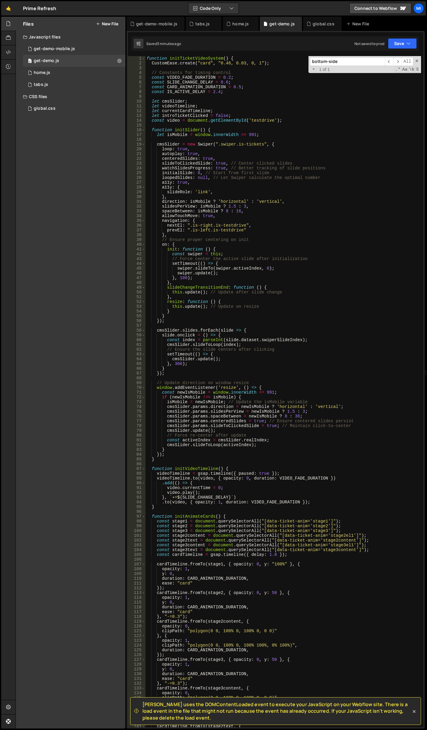
scroll to position [0, 0]
click at [272, 310] on div "function initTicketVideoSystem ( ) { CustomEase . create ( "card" , "0.46, 0.03…" at bounding box center [282, 396] width 275 height 681
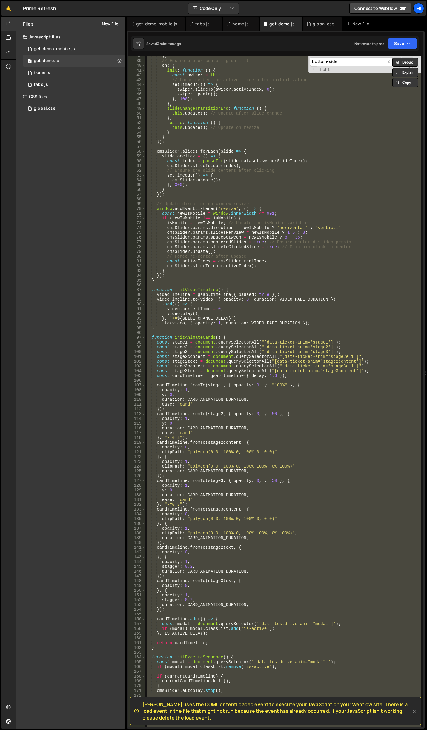
scroll to position [179, 0]
click at [289, 428] on div "} , // Ensure proper centering on init on : { init : function ( ) { const swipe…" at bounding box center [282, 392] width 275 height 672
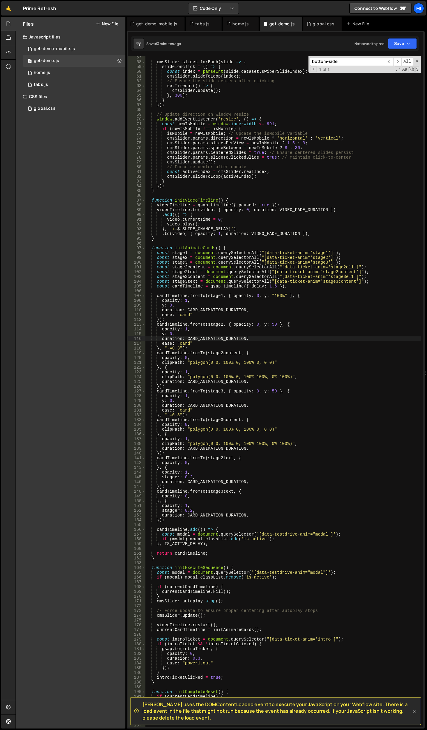
scroll to position [269, 0]
drag, startPoint x: 175, startPoint y: 248, endPoint x: 218, endPoint y: 247, distance: 43.0
click at [218, 247] on div "cmsSlider . slides . forEach ( slide => { slide . onclick = ( ) => { const inde…" at bounding box center [282, 395] width 275 height 681
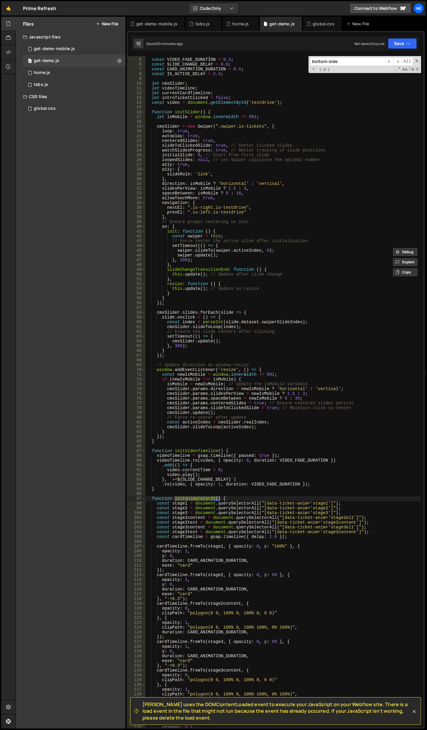
scroll to position [0, 0]
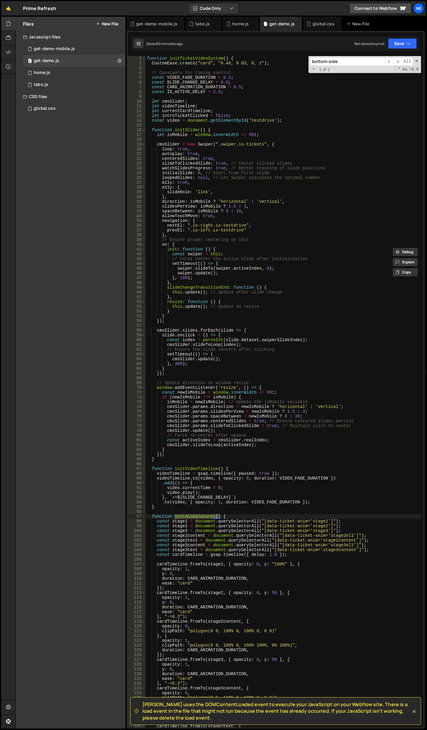
click at [233, 199] on div "function initTicketVideoSystem ( ) { CustomEase . create ( "card" , "0.46, 0.03…" at bounding box center [282, 396] width 275 height 681
click at [224, 211] on div "function initTicketVideoSystem ( ) { CustomEase . create ( "card" , "0.46, 0.03…" at bounding box center [282, 396] width 275 height 681
click at [275, 160] on div "function initTicketVideoSystem ( ) { CustomEase . create ( "card" , "0.46, 0.03…" at bounding box center [282, 396] width 275 height 681
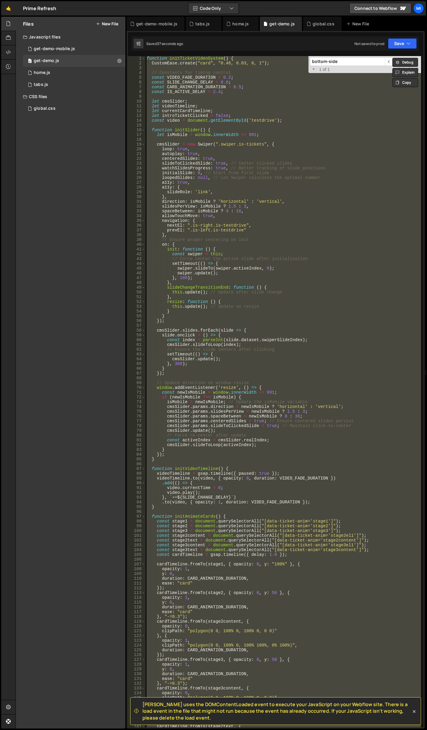
scroll to position [0, 0]
paste textarea
type textarea "});"
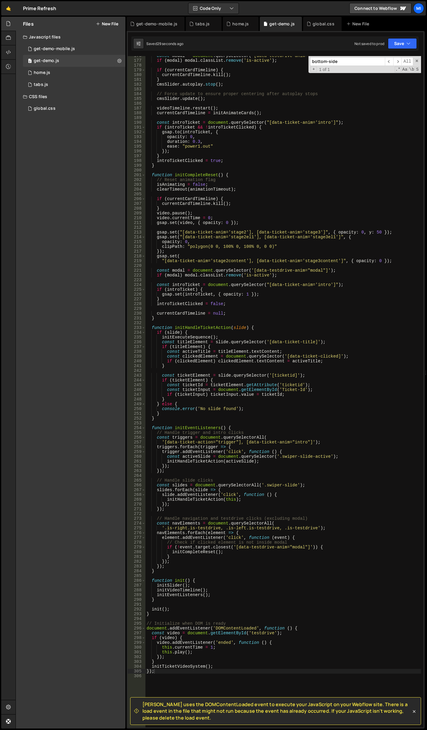
scroll to position [946, 0]
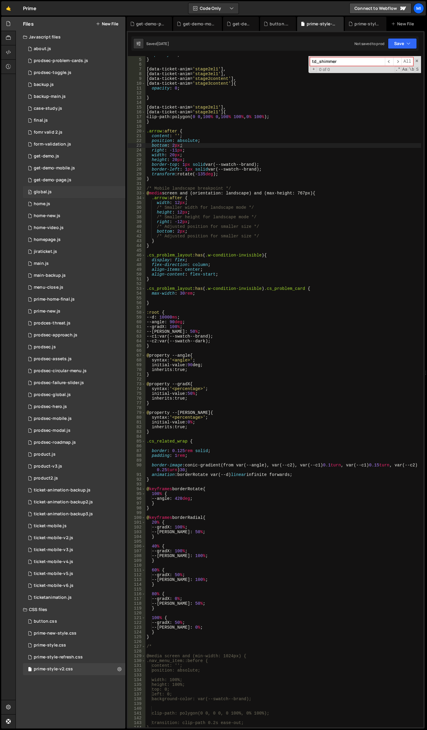
scroll to position [18, 0]
click at [67, 155] on div "0 get-demo.js 0" at bounding box center [74, 156] width 102 height 12
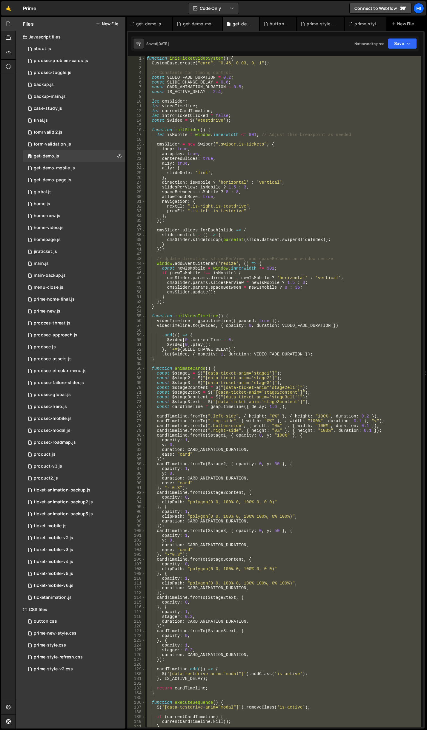
click at [280, 180] on div "function initTicketVideoSystem ( ) { CustomEase . create ( "card" , "0.46, 0.03…" at bounding box center [282, 392] width 275 height 672
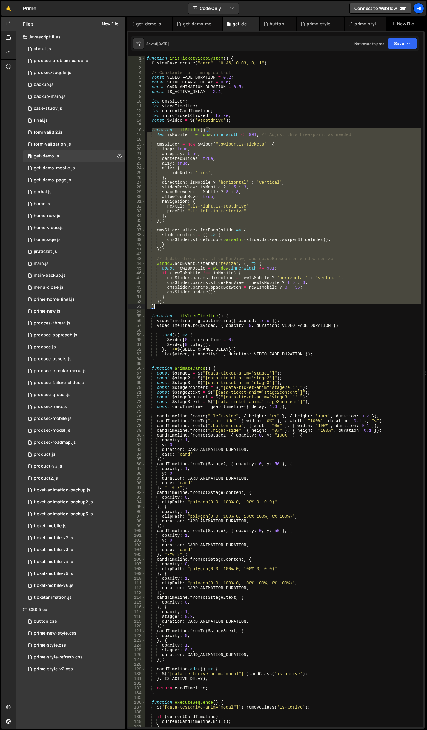
drag, startPoint x: 150, startPoint y: 130, endPoint x: 286, endPoint y: 308, distance: 223.6
click at [286, 308] on div "function initTicketVideoSystem ( ) { CustomEase . create ( "card" , "0.46, 0.03…" at bounding box center [282, 396] width 275 height 681
type textarea "}); }"
